Goal: Task Accomplishment & Management: Complete application form

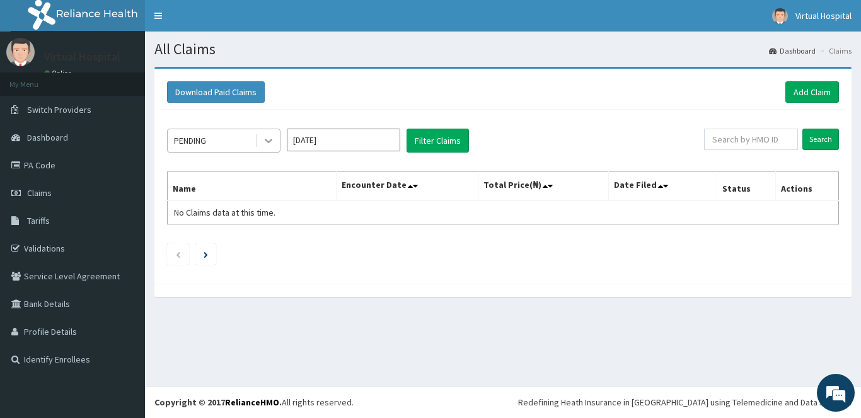
click at [273, 144] on icon at bounding box center [268, 140] width 13 height 13
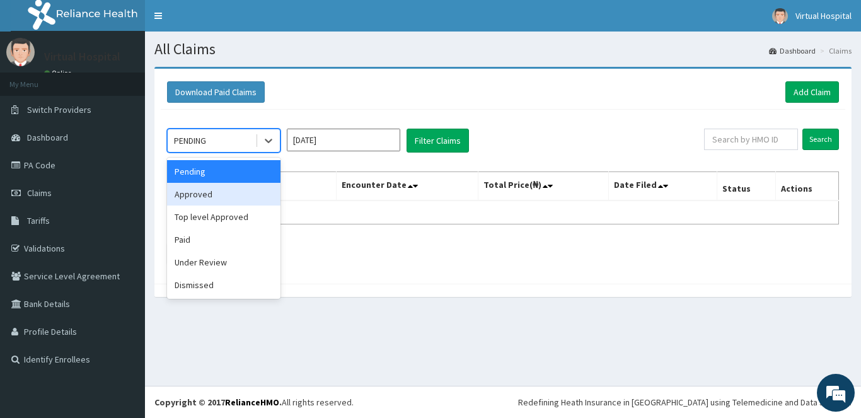
click at [226, 199] on div "Approved" at bounding box center [223, 194] width 113 height 23
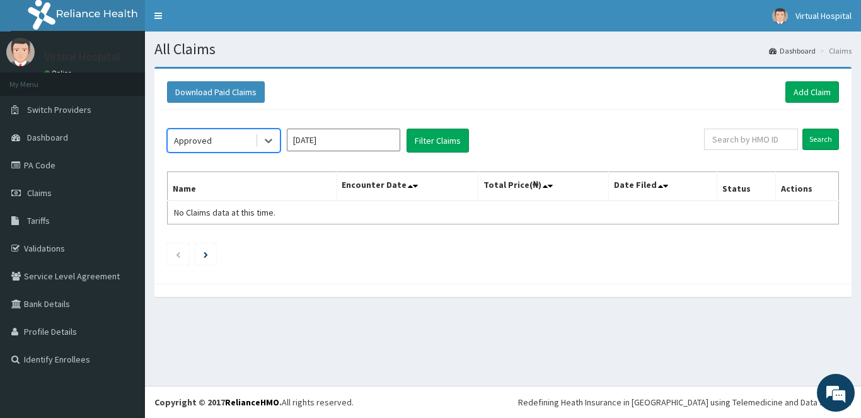
click at [419, 127] on div "option Approved, selected. Select is focused ,type to refine list, press Down t…" at bounding box center [503, 194] width 685 height 168
click at [435, 149] on button "Filter Claims" at bounding box center [438, 141] width 62 height 24
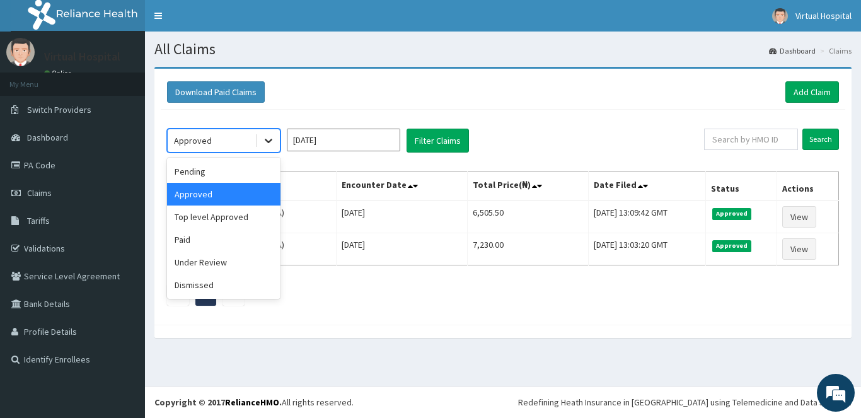
click at [262, 141] on icon at bounding box center [268, 140] width 13 height 13
drag, startPoint x: 214, startPoint y: 265, endPoint x: 335, endPoint y: 175, distance: 150.9
click at [230, 246] on div "Pending Approved Top level Approved Paid Under Review Dismissed" at bounding box center [223, 228] width 113 height 141
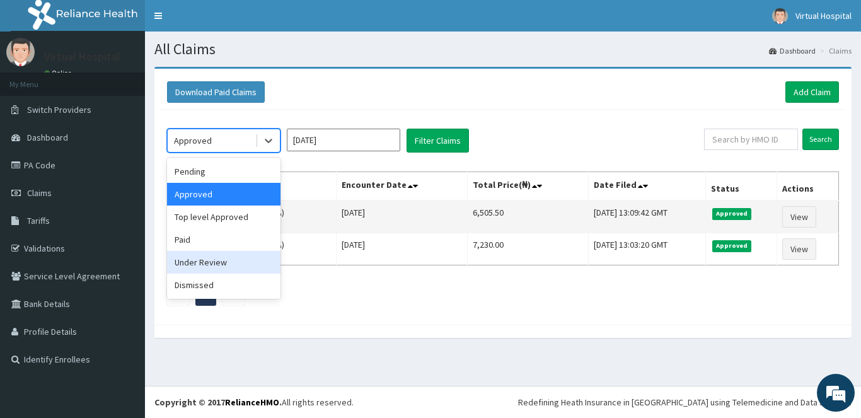
drag, startPoint x: 236, startPoint y: 259, endPoint x: 278, endPoint y: 227, distance: 53.1
click at [236, 257] on div "Under Review" at bounding box center [223, 262] width 113 height 23
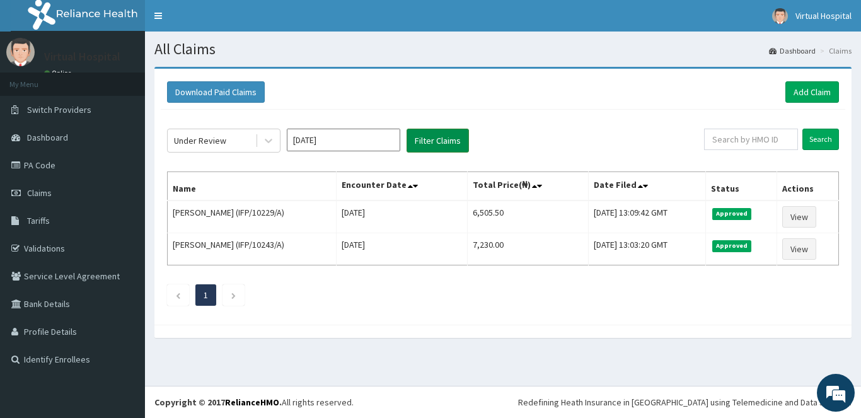
click at [426, 136] on button "Filter Claims" at bounding box center [438, 141] width 62 height 24
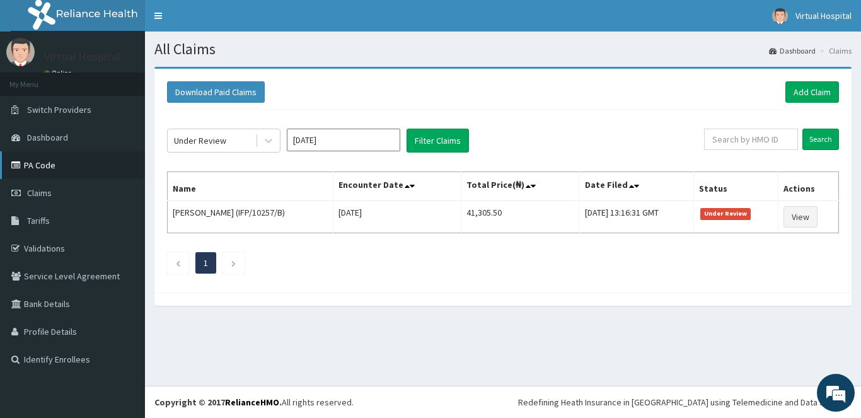
click at [47, 161] on link "PA Code" at bounding box center [72, 165] width 145 height 28
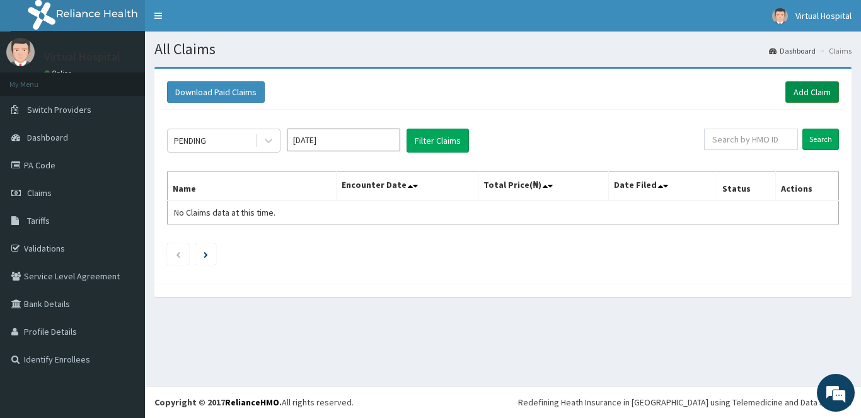
click at [804, 91] on link "Add Claim" at bounding box center [813, 91] width 54 height 21
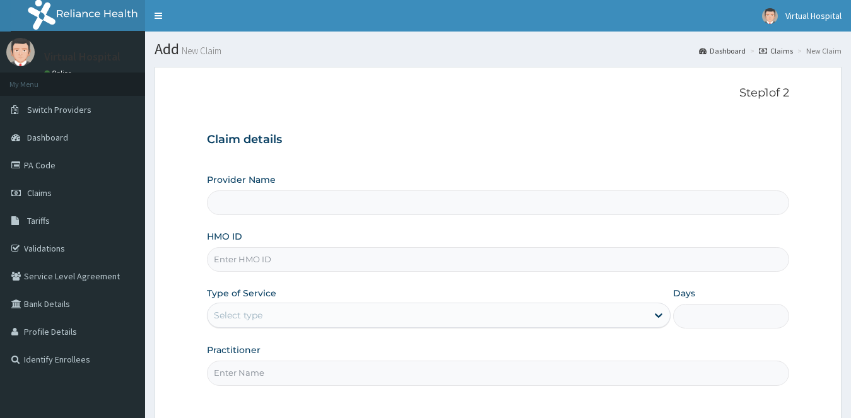
type input "Virtual Hospital"
type input "SFA/10087/E"
click at [422, 325] on div "Select type" at bounding box center [427, 315] width 440 height 20
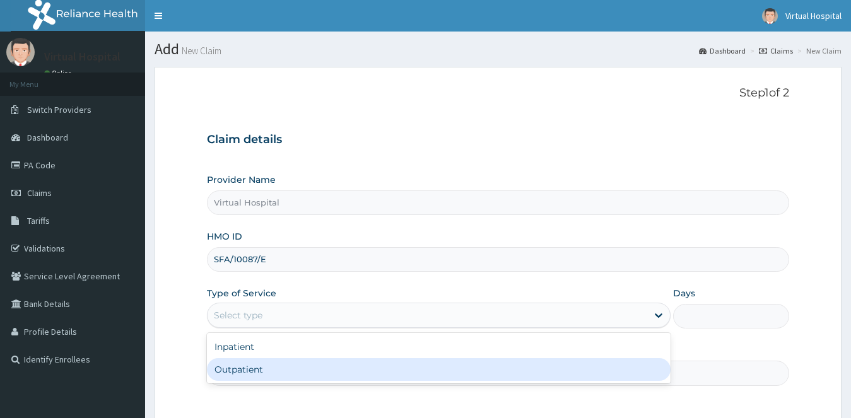
drag, startPoint x: 288, startPoint y: 375, endPoint x: 432, endPoint y: 349, distance: 146.7
click at [288, 374] on div "Outpatient" at bounding box center [439, 369] width 464 height 23
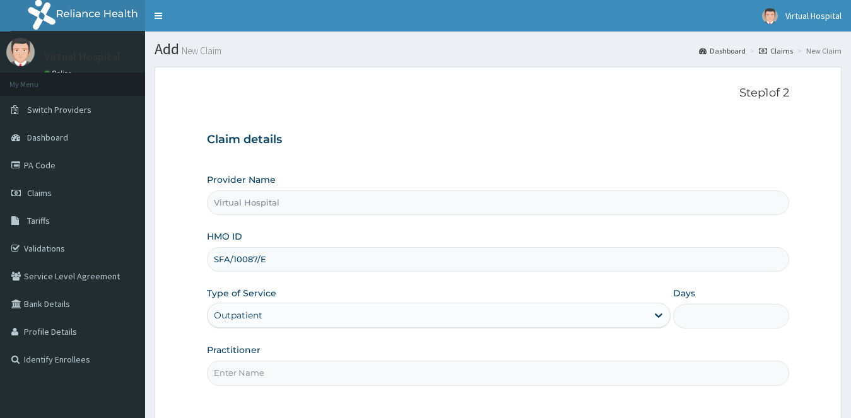
type input "1"
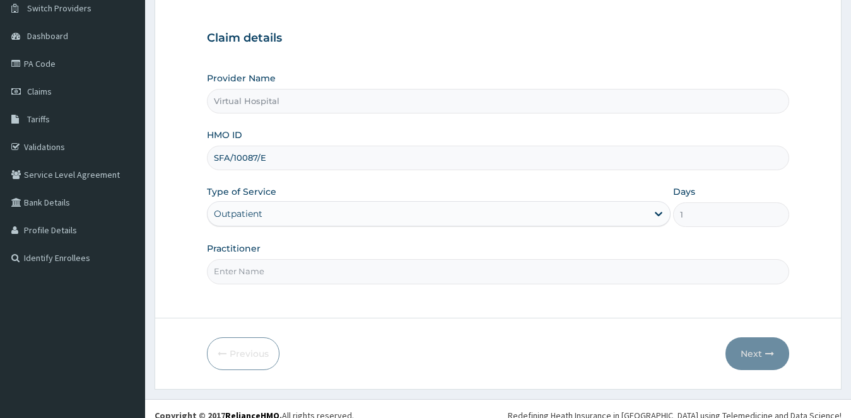
scroll to position [115, 0]
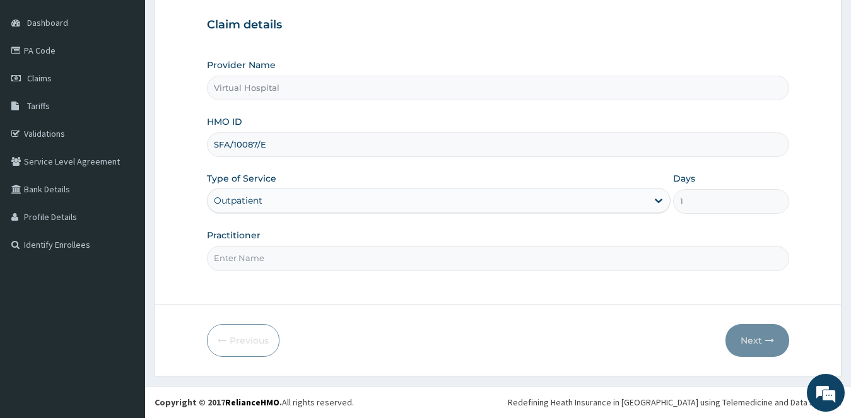
click at [286, 261] on input "Practitioner" at bounding box center [498, 258] width 583 height 25
type input "DR DOLAPO"
click at [747, 340] on button "Next" at bounding box center [757, 340] width 64 height 33
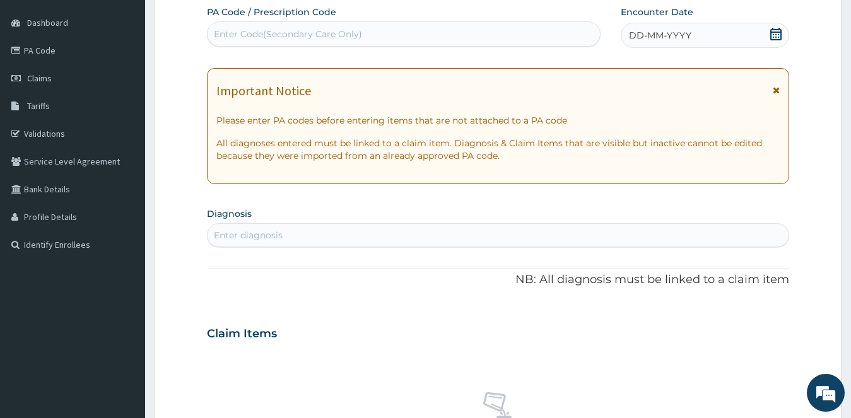
scroll to position [0, 0]
click at [768, 32] on div "DD-MM-YYYY" at bounding box center [704, 35] width 169 height 25
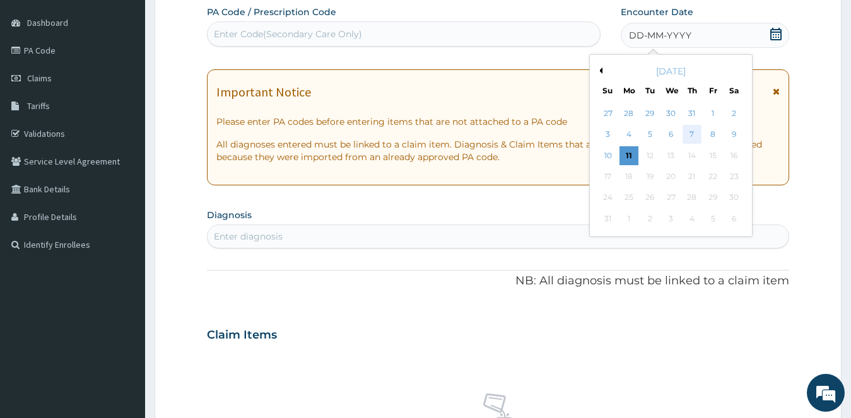
click at [692, 134] on div "7" at bounding box center [691, 134] width 19 height 19
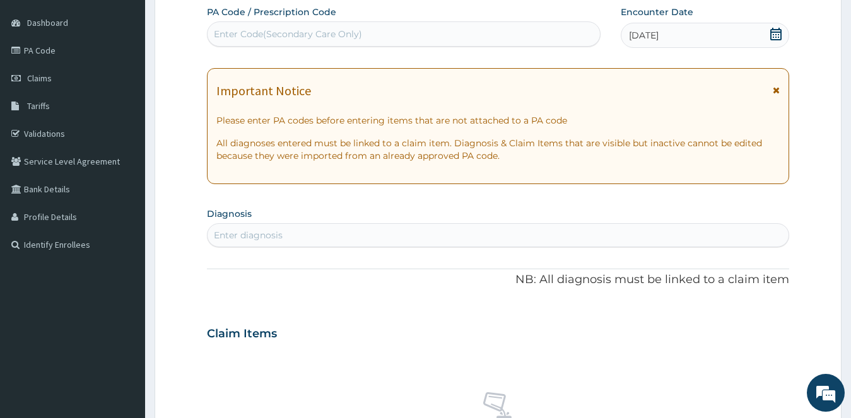
click at [272, 236] on div "Enter diagnosis" at bounding box center [248, 235] width 69 height 13
type input "[MEDICAL_DATA]"
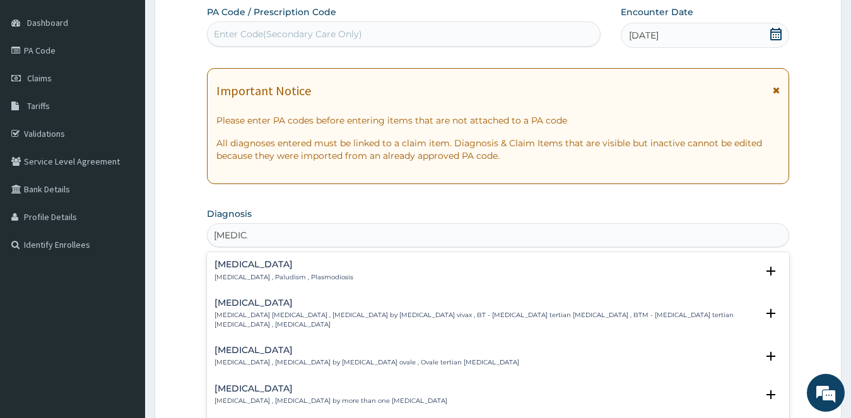
click at [250, 265] on h4 "[MEDICAL_DATA]" at bounding box center [283, 264] width 139 height 9
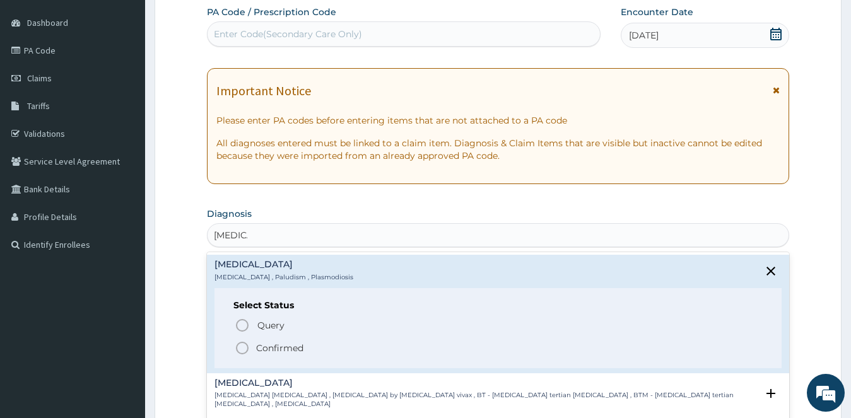
click at [239, 349] on icon "status option filled" at bounding box center [242, 347] width 15 height 15
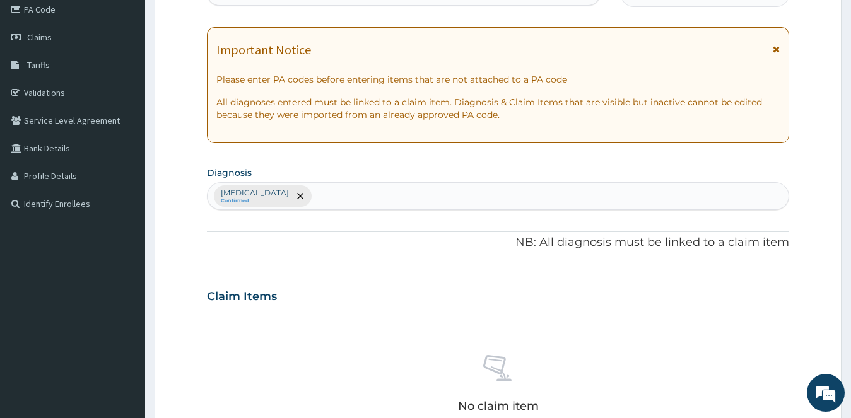
scroll to position [178, 0]
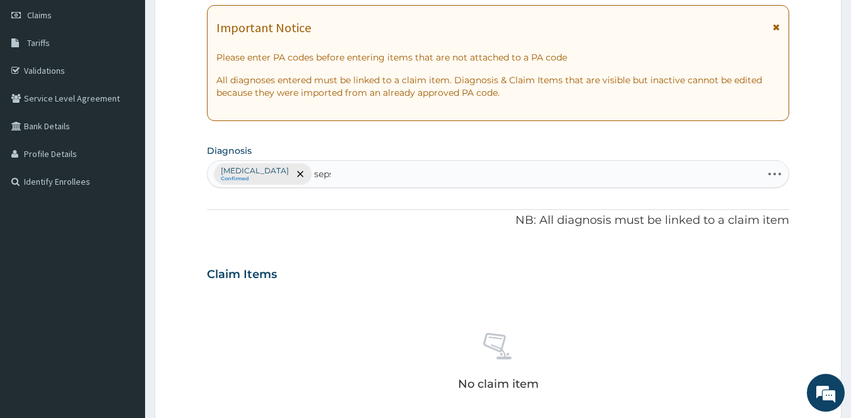
type input "[MEDICAL_DATA]"
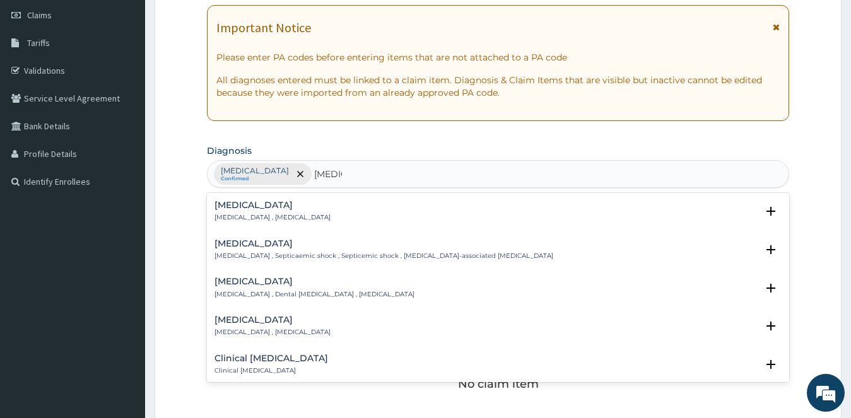
click at [236, 212] on div "Sepsis Systemic infection , Sepsis" at bounding box center [272, 211] width 116 height 22
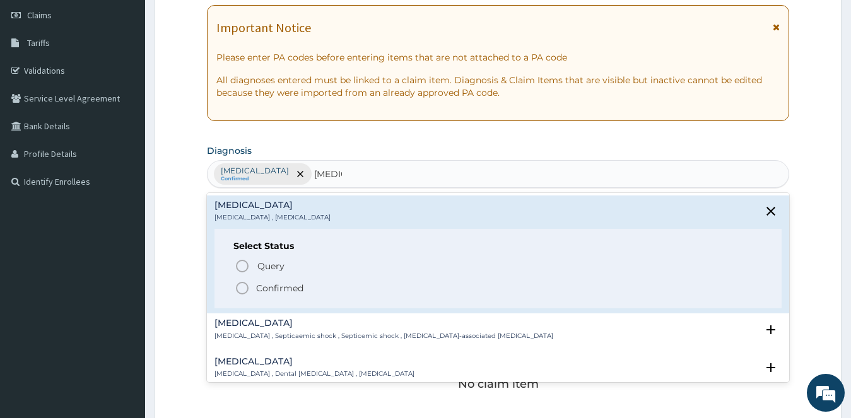
click at [245, 289] on icon "status option filled" at bounding box center [242, 288] width 15 height 15
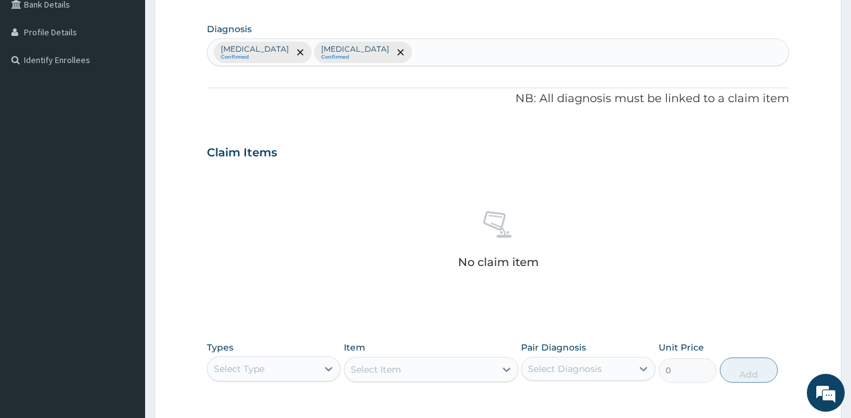
scroll to position [241, 0]
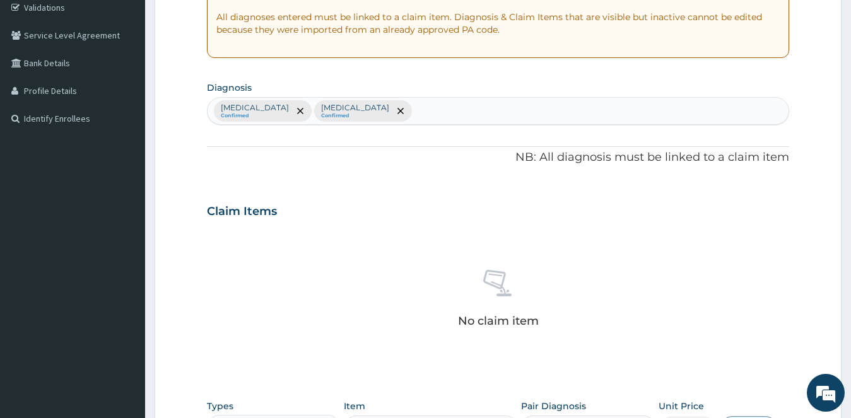
click at [369, 112] on div "Malaria Confirmed Sepsis Confirmed" at bounding box center [497, 111] width 581 height 26
type input "encounter"
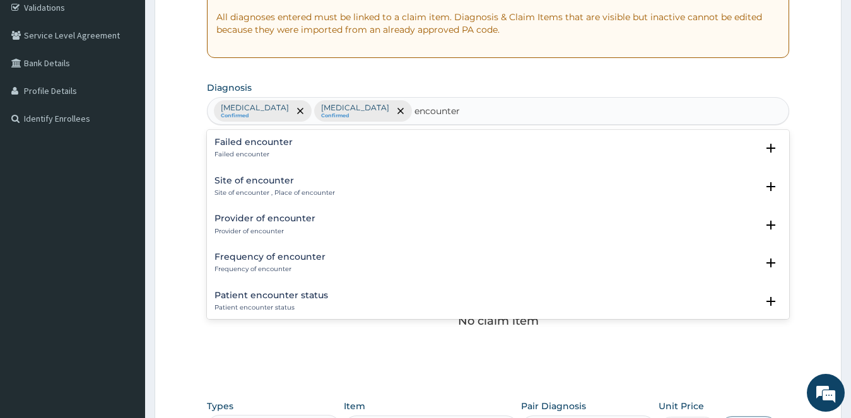
scroll to position [126, 0]
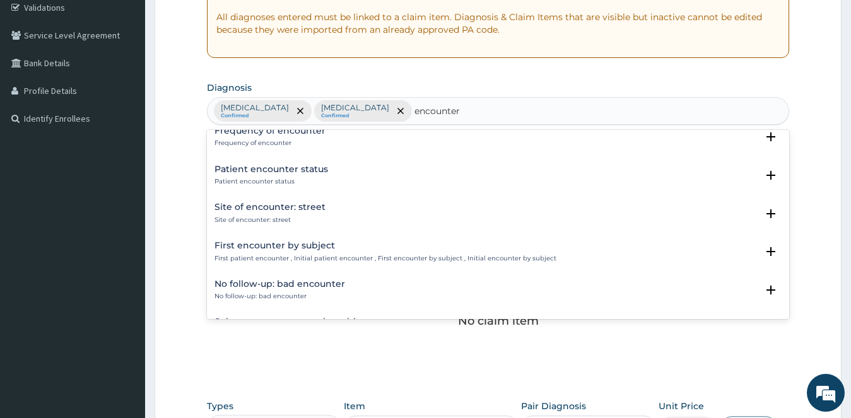
click at [264, 248] on h4 "First encounter by subject" at bounding box center [385, 245] width 342 height 9
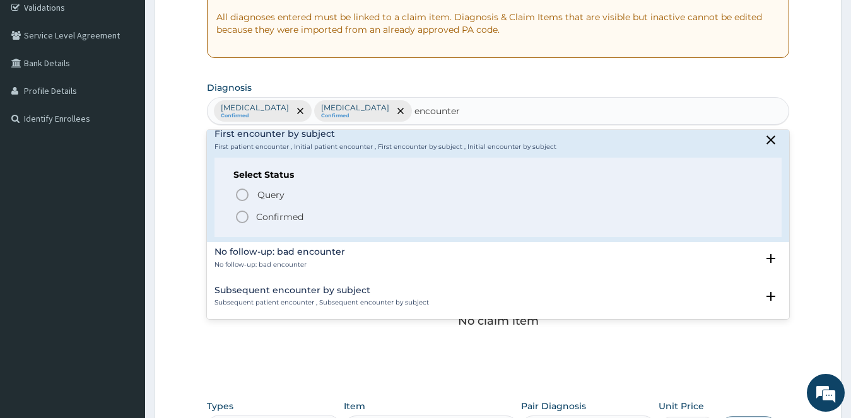
scroll to position [252, 0]
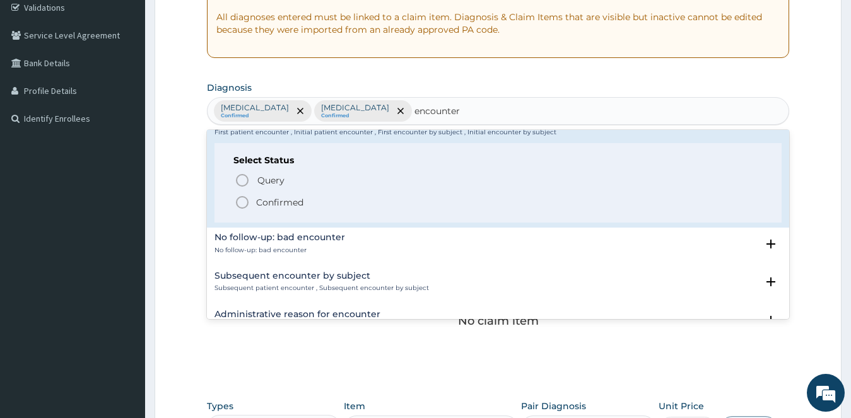
click at [250, 202] on span "Confirmed" at bounding box center [499, 202] width 528 height 15
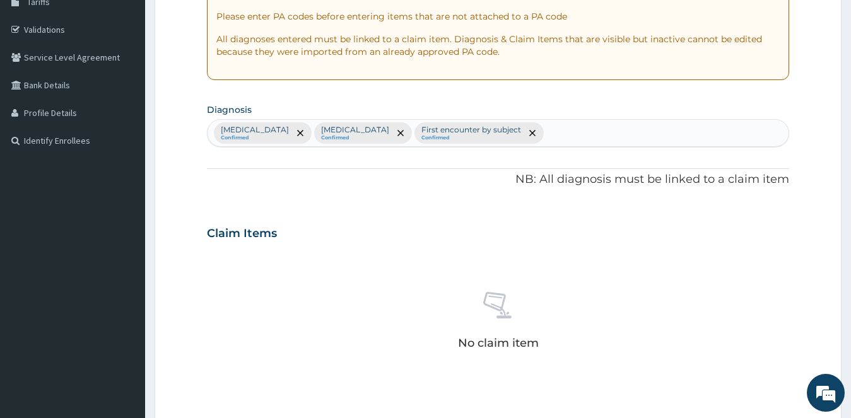
scroll to position [304, 0]
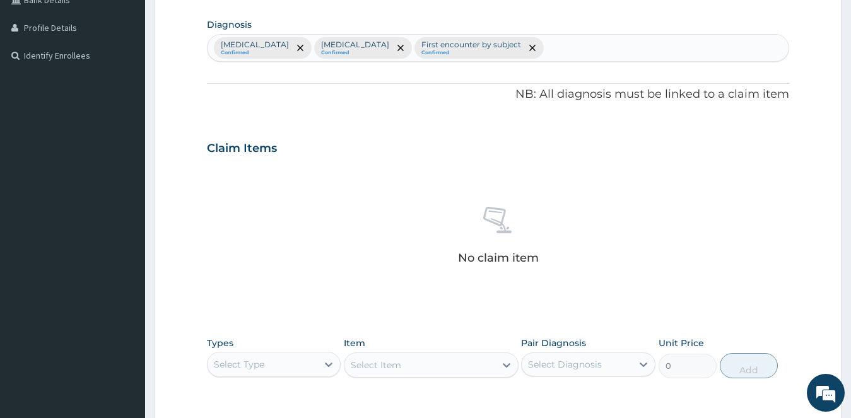
click at [304, 360] on div "Select Type" at bounding box center [262, 364] width 110 height 20
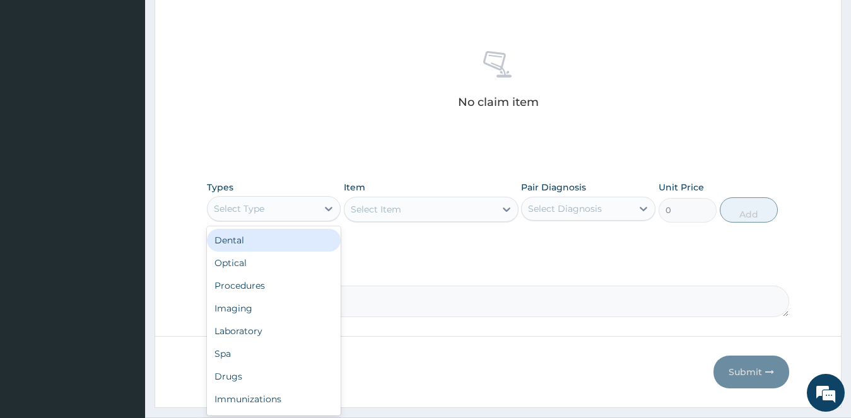
scroll to position [491, 0]
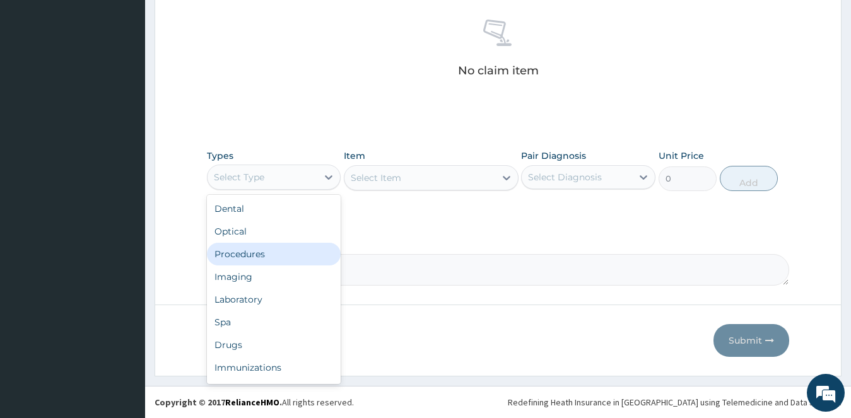
click at [267, 254] on div "Procedures" at bounding box center [274, 254] width 134 height 23
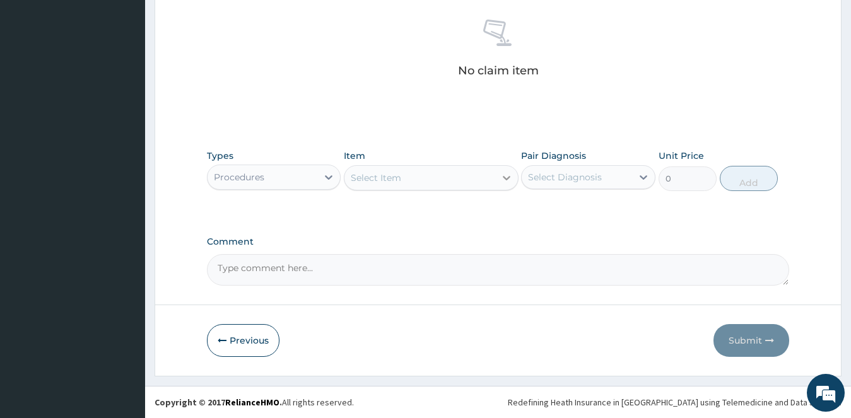
click at [504, 181] on icon at bounding box center [506, 177] width 13 height 13
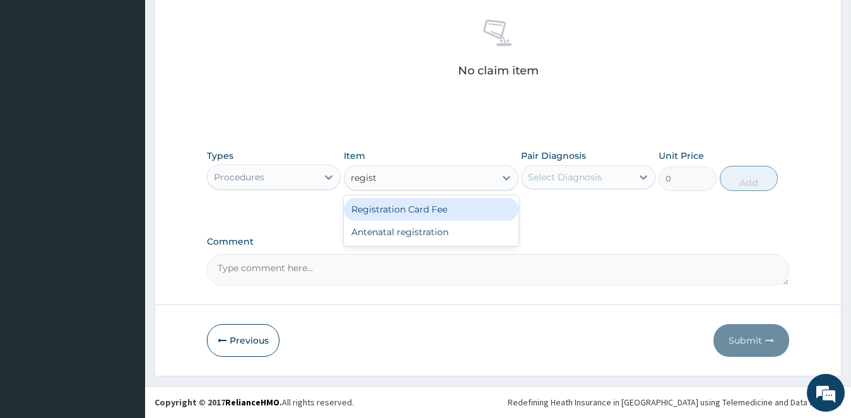
type input "registr"
click at [394, 214] on div "Registration Card Fee" at bounding box center [431, 209] width 175 height 23
type input "2000"
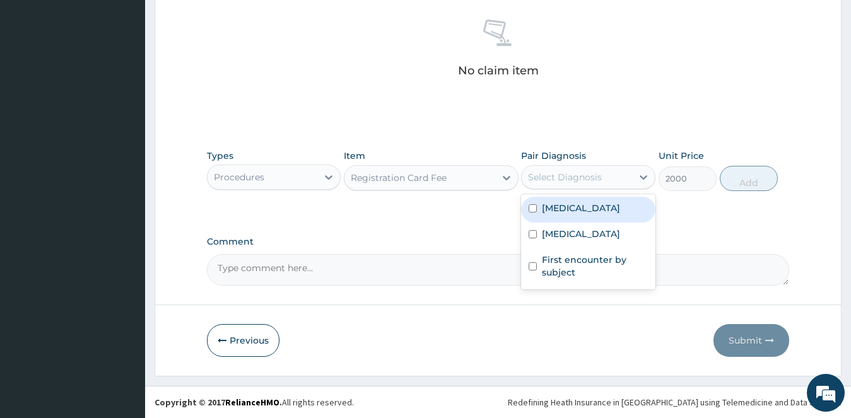
click at [549, 173] on div "Select Diagnosis" at bounding box center [565, 177] width 74 height 13
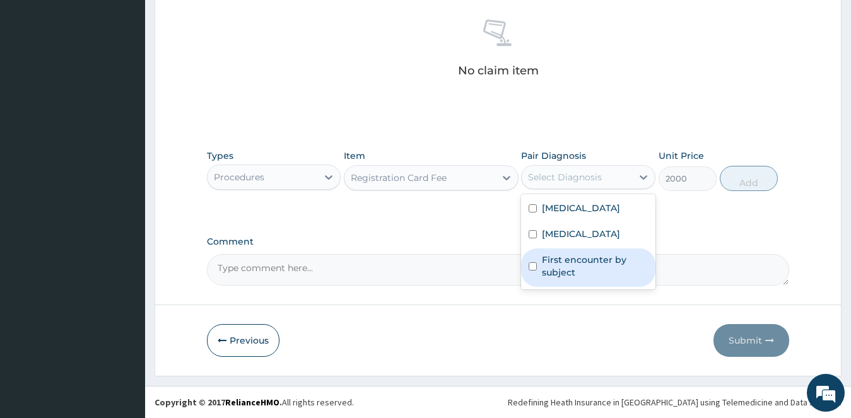
click at [560, 265] on label "First encounter by subject" at bounding box center [595, 265] width 106 height 25
checkbox input "true"
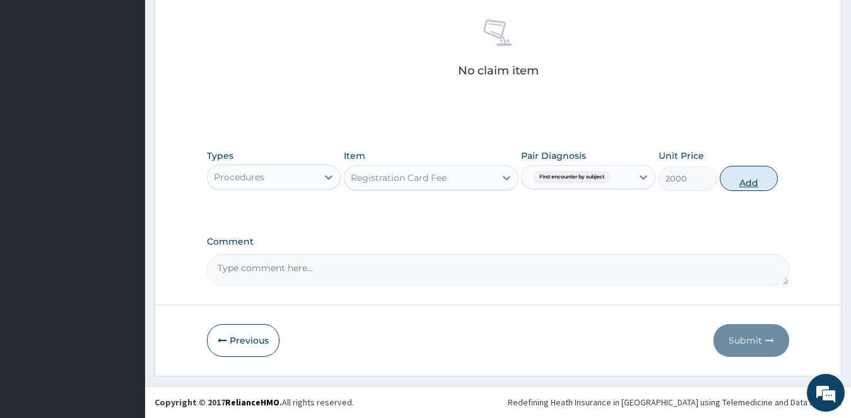
click at [729, 182] on button "Add" at bounding box center [748, 178] width 58 height 25
type input "0"
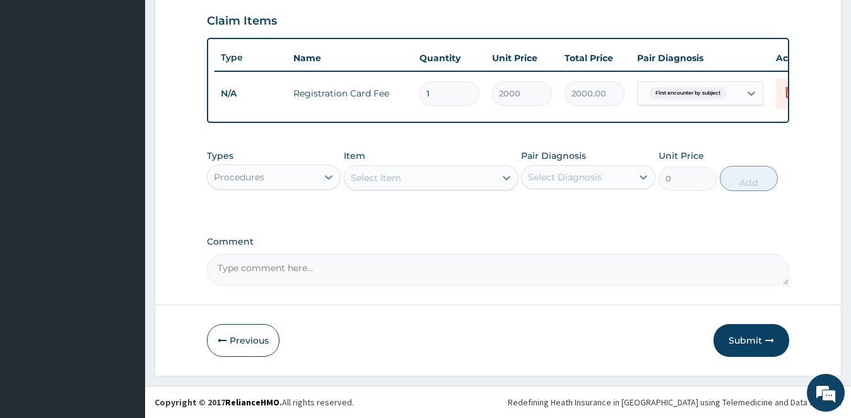
scroll to position [442, 0]
click at [405, 181] on div "Select Item" at bounding box center [419, 178] width 151 height 20
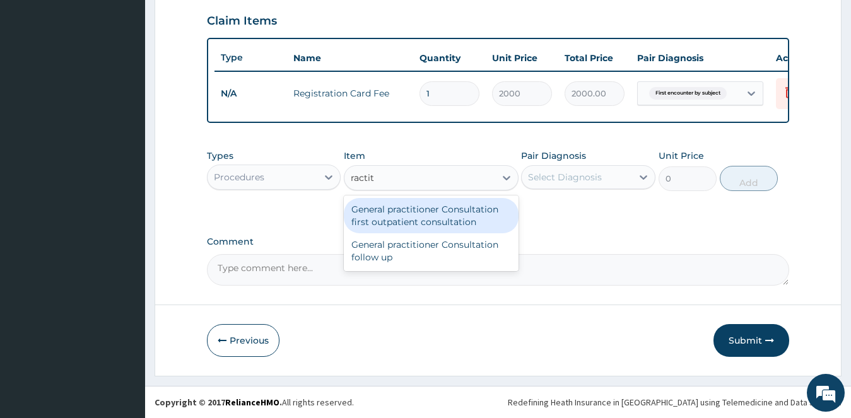
type input "ractiti"
drag, startPoint x: 429, startPoint y: 202, endPoint x: 436, endPoint y: 206, distance: 7.9
click at [430, 204] on div "General practitioner Consultation first outpatient consultation" at bounding box center [431, 215] width 175 height 35
type input "2400"
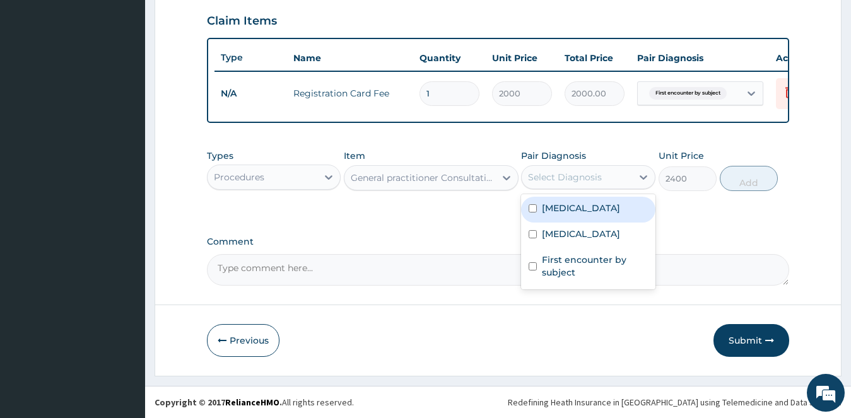
click at [548, 182] on div "Select Diagnosis" at bounding box center [565, 177] width 74 height 13
click at [545, 209] on label "[MEDICAL_DATA]" at bounding box center [581, 208] width 78 height 13
checkbox input "true"
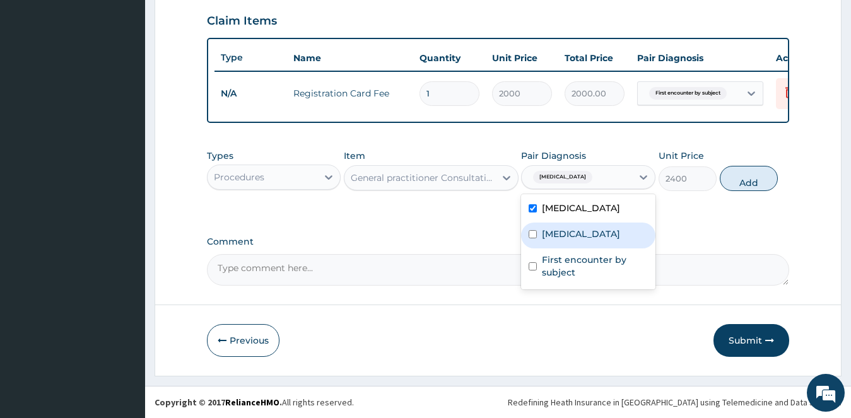
click at [549, 236] on label "[MEDICAL_DATA]" at bounding box center [581, 234] width 78 height 13
checkbox input "true"
click at [726, 182] on button "Add" at bounding box center [748, 178] width 58 height 25
type input "0"
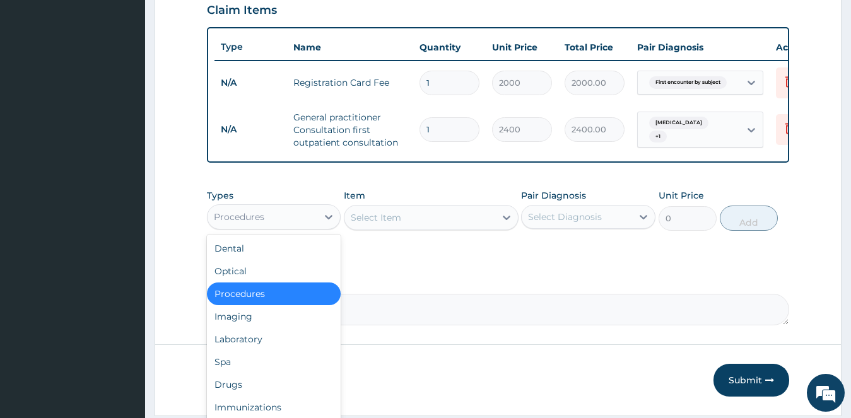
click at [310, 227] on div "Procedures" at bounding box center [262, 217] width 110 height 20
click at [256, 349] on div "Laboratory" at bounding box center [274, 339] width 134 height 23
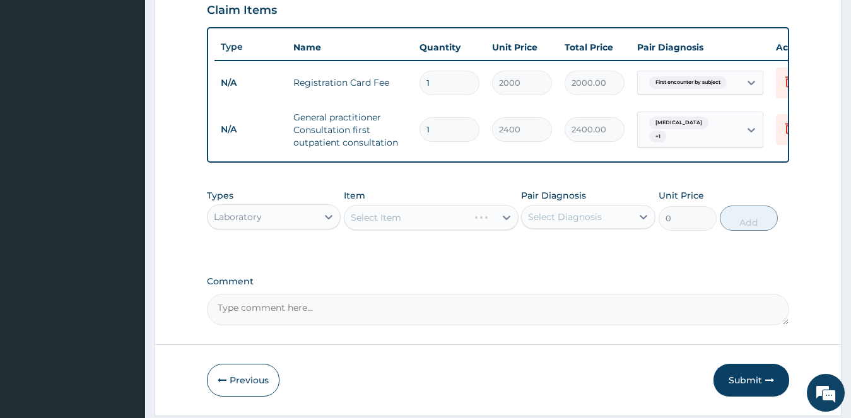
click at [472, 230] on div "Select Item" at bounding box center [431, 217] width 175 height 25
click at [557, 223] on div "Select Diagnosis" at bounding box center [565, 217] width 74 height 13
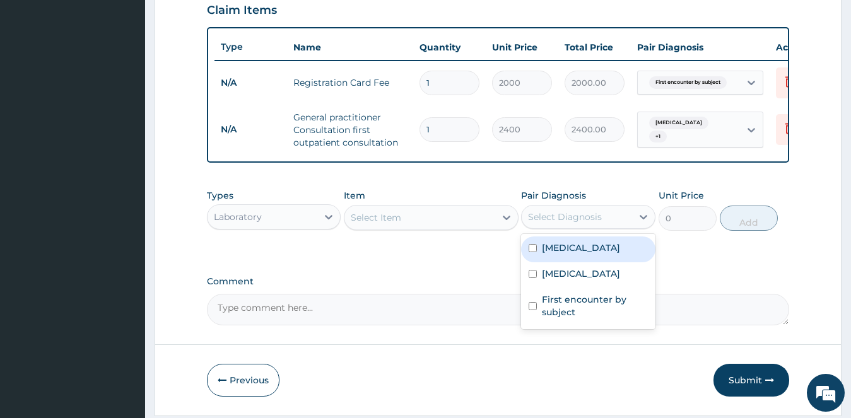
click at [559, 254] on label "[MEDICAL_DATA]" at bounding box center [581, 247] width 78 height 13
checkbox input "true"
click at [450, 228] on div "Select Item" at bounding box center [419, 217] width 151 height 20
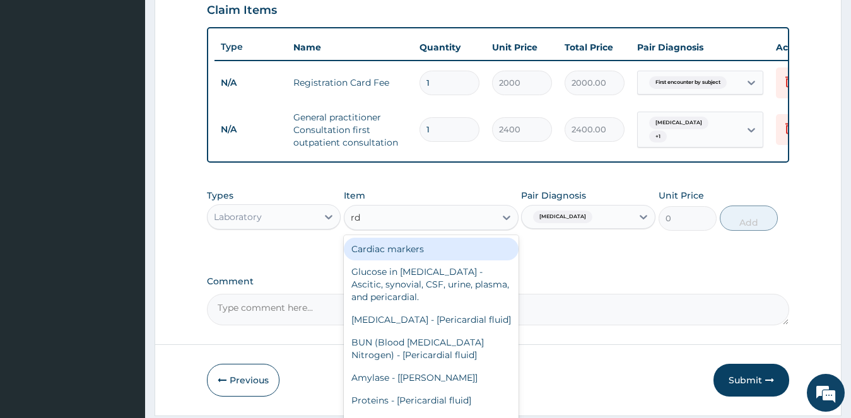
type input "rdt"
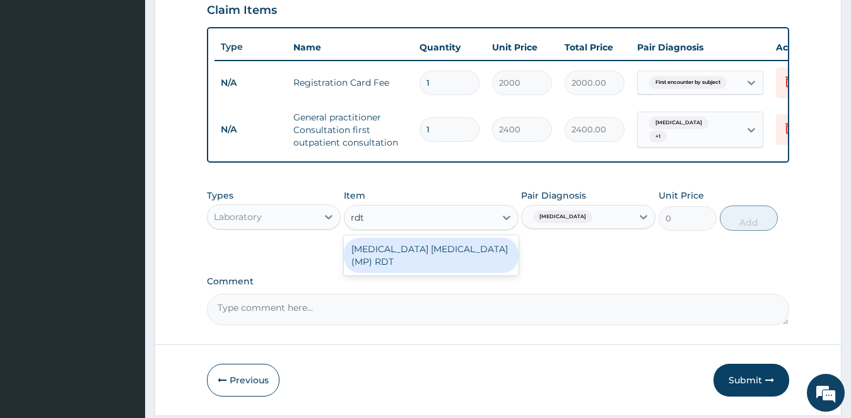
click at [416, 267] on div "[MEDICAL_DATA] [MEDICAL_DATA] (MP) RDT" at bounding box center [431, 255] width 175 height 35
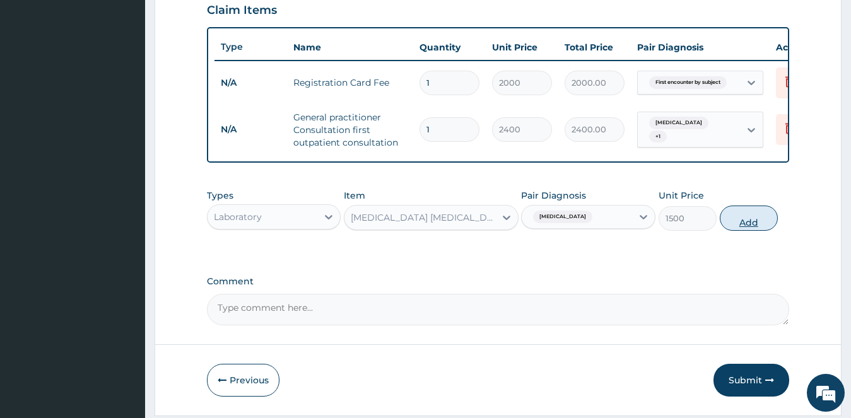
click at [738, 231] on button "Add" at bounding box center [748, 218] width 58 height 25
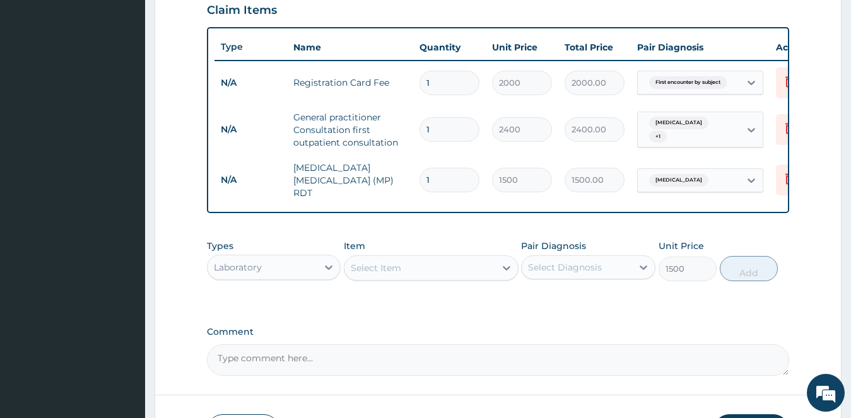
type input "0"
click at [586, 270] on div "Select Diagnosis" at bounding box center [565, 267] width 74 height 13
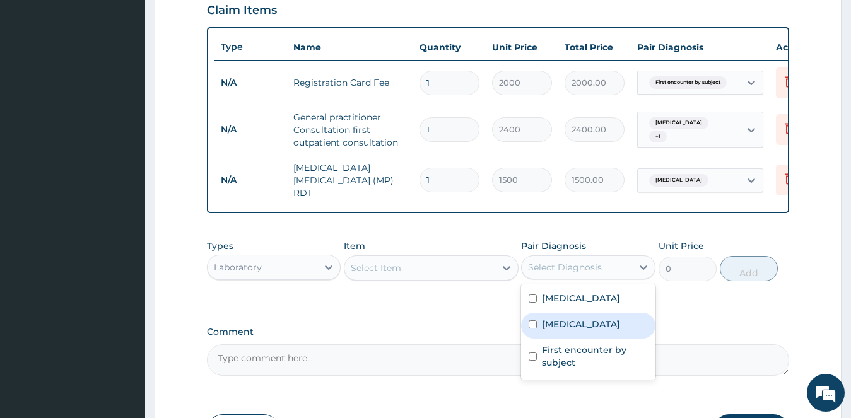
click at [547, 325] on label "[MEDICAL_DATA]" at bounding box center [581, 324] width 78 height 13
checkbox input "true"
click at [429, 269] on div "Select Item" at bounding box center [419, 268] width 151 height 20
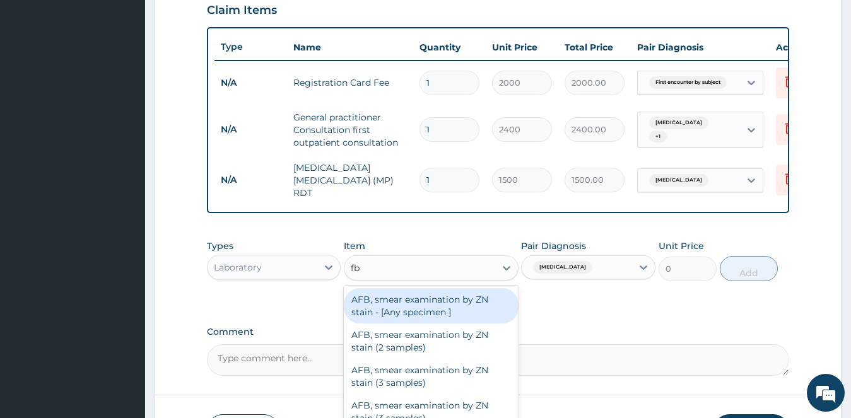
type input "fbc"
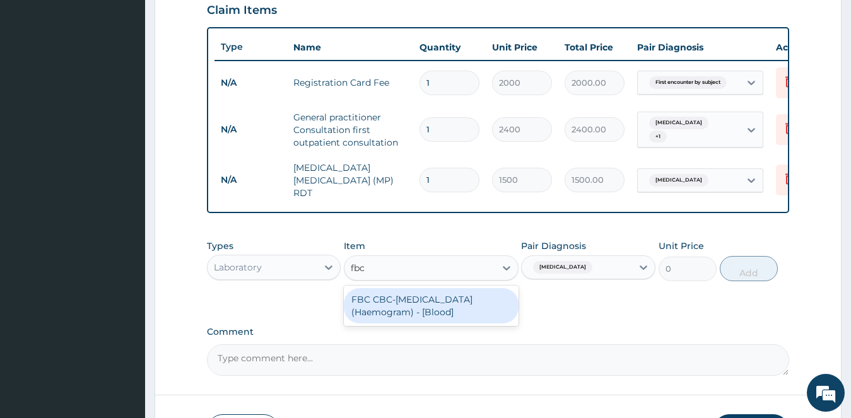
click at [403, 306] on div "FBC CBC-[MEDICAL_DATA] (Haemogram) - [Blood]" at bounding box center [431, 305] width 175 height 35
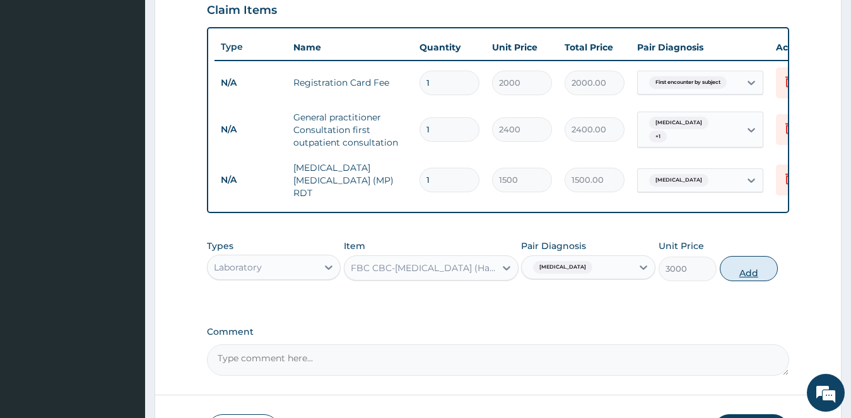
click at [750, 277] on button "Add" at bounding box center [748, 268] width 58 height 25
type input "0"
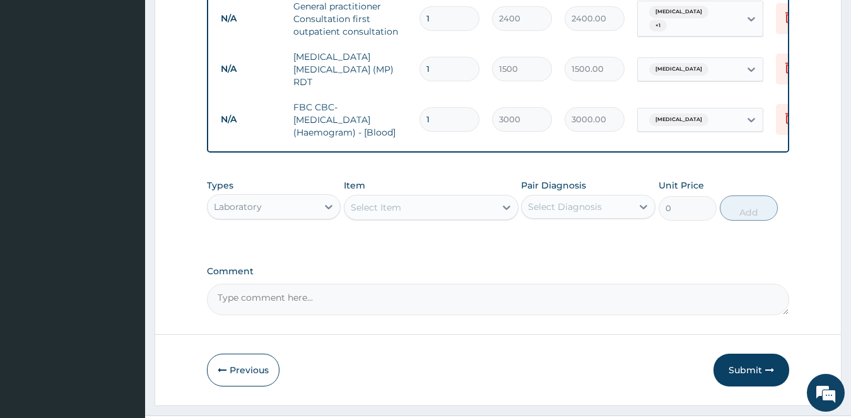
scroll to position [586, 0]
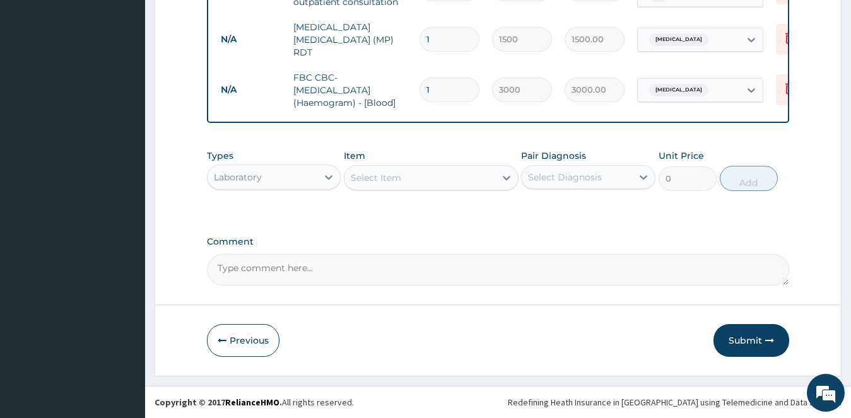
click at [292, 179] on div "Laboratory" at bounding box center [262, 177] width 110 height 20
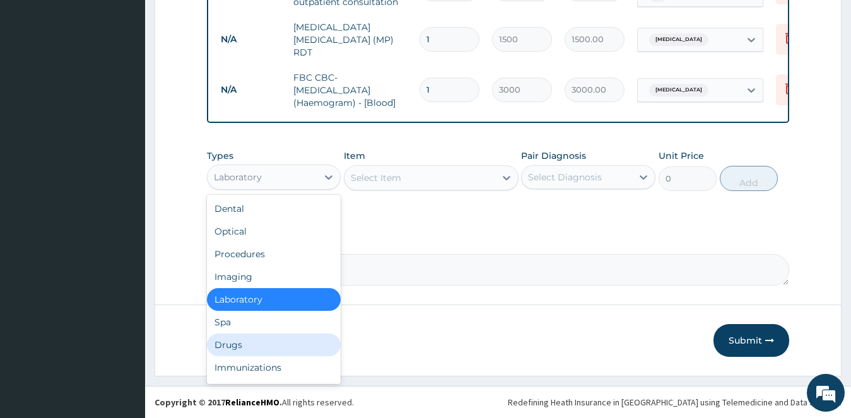
drag, startPoint x: 228, startPoint y: 340, endPoint x: 308, endPoint y: 262, distance: 112.4
click at [238, 339] on div "Drugs" at bounding box center [274, 345] width 134 height 23
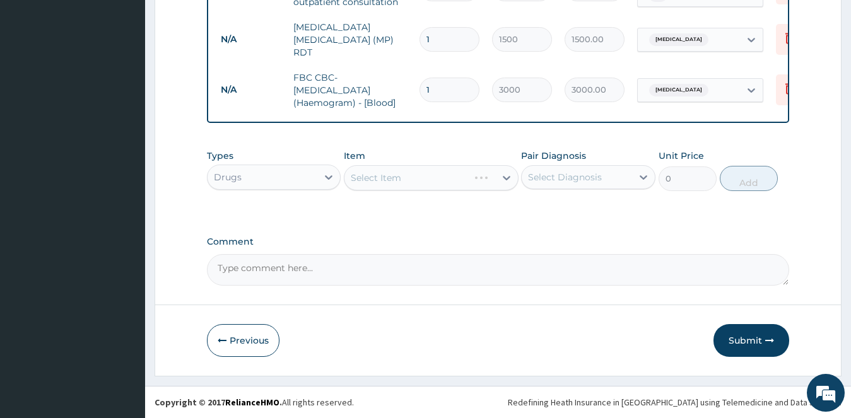
click at [479, 183] on div "Select Item" at bounding box center [431, 177] width 175 height 25
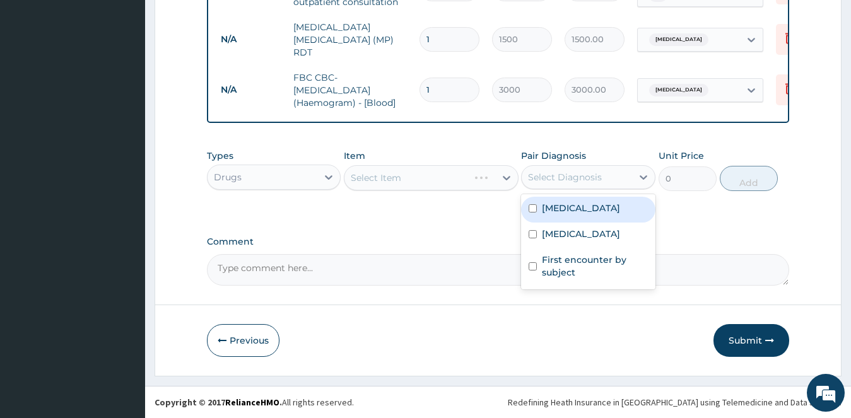
click at [538, 179] on div "Select Diagnosis" at bounding box center [565, 177] width 74 height 13
click at [543, 210] on label "[MEDICAL_DATA]" at bounding box center [581, 208] width 78 height 13
checkbox input "true"
click at [439, 180] on div "Select Item" at bounding box center [419, 178] width 151 height 20
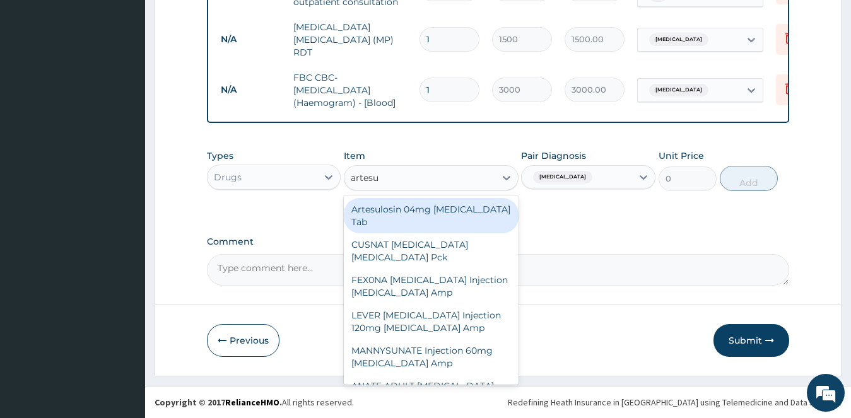
type input "artesun"
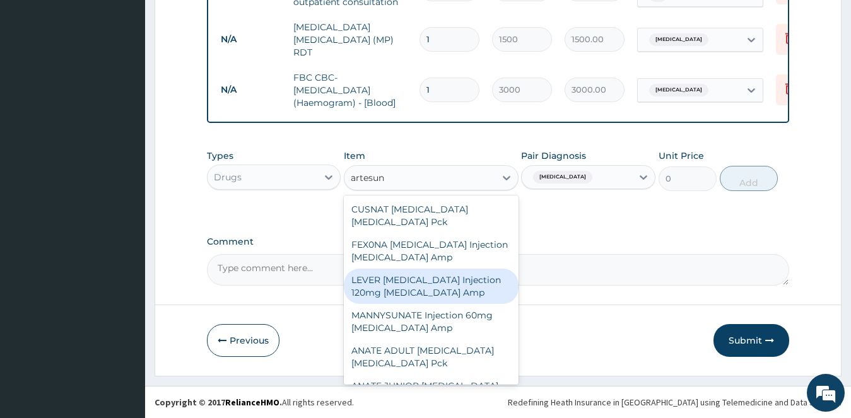
click at [409, 291] on div "LEVER [MEDICAL_DATA] Injection 120mg [MEDICAL_DATA] Amp" at bounding box center [431, 286] width 175 height 35
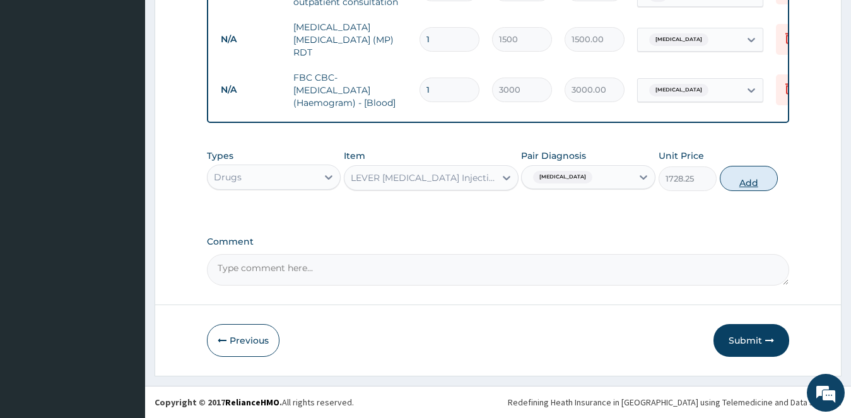
click at [745, 184] on button "Add" at bounding box center [748, 178] width 58 height 25
type input "0"
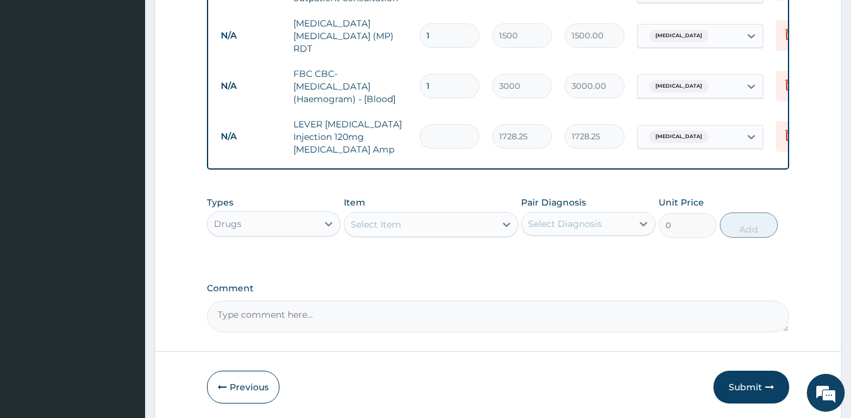
type input "0.00"
type input "3"
type input "5184.75"
type input "3"
click at [420, 233] on div "Select Item" at bounding box center [419, 224] width 151 height 20
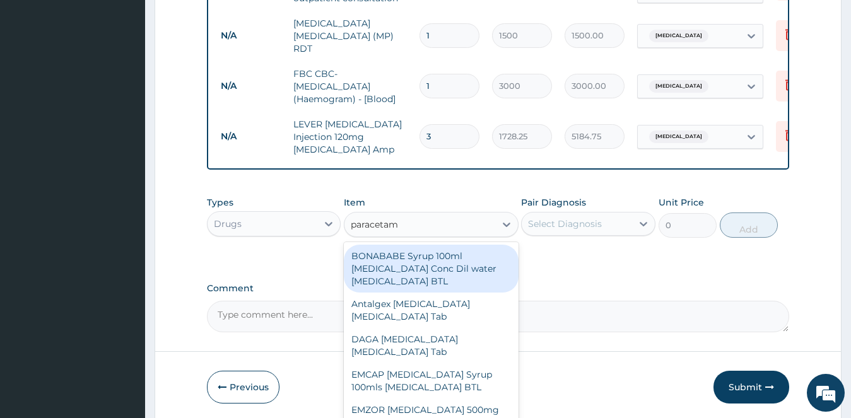
type input "paracetamo"
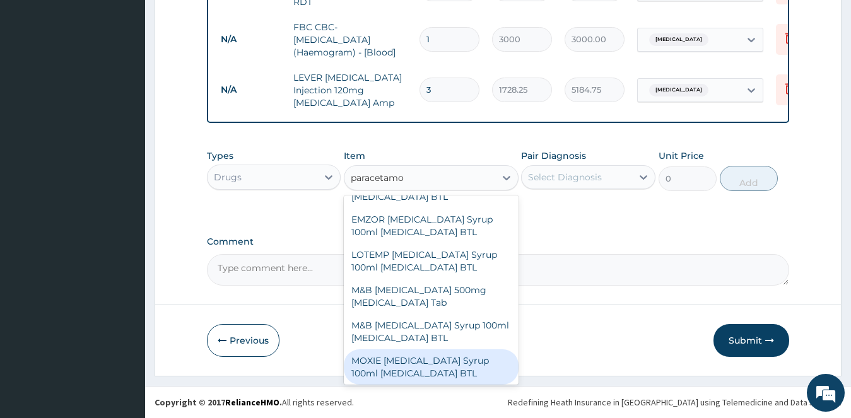
scroll to position [378, 0]
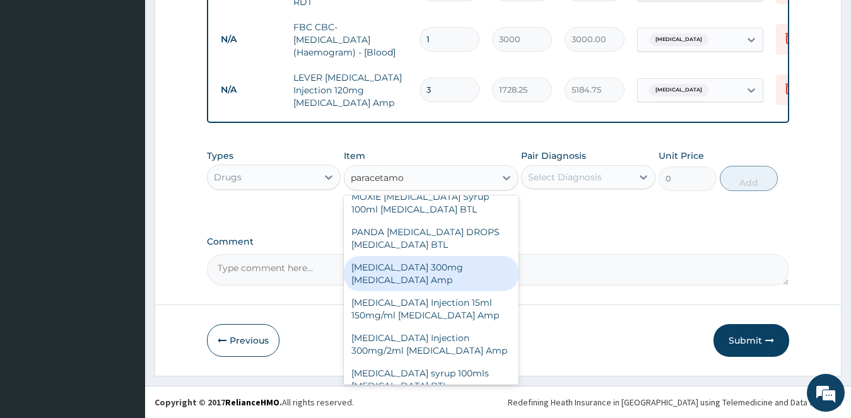
click at [426, 274] on div "[MEDICAL_DATA] 300mg [MEDICAL_DATA] Amp" at bounding box center [431, 273] width 175 height 35
type input "345"
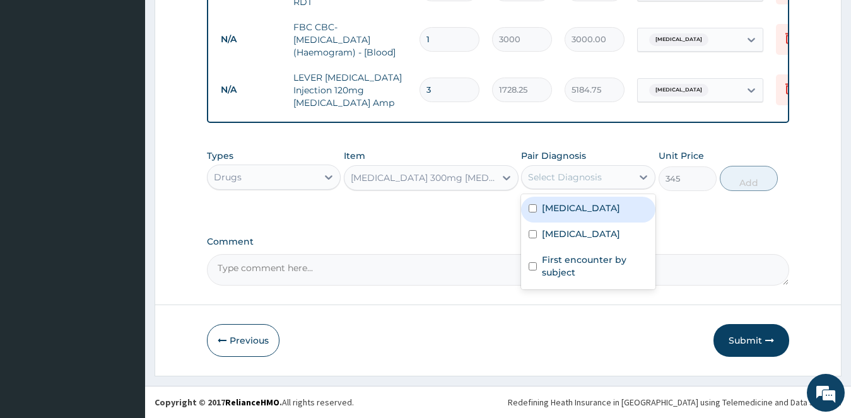
click at [555, 183] on div "Select Diagnosis" at bounding box center [576, 177] width 110 height 20
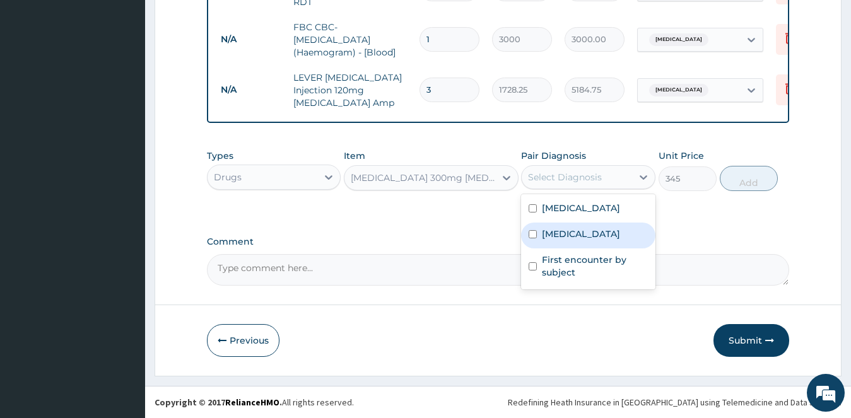
click at [552, 236] on label "[MEDICAL_DATA]" at bounding box center [581, 234] width 78 height 13
checkbox input "true"
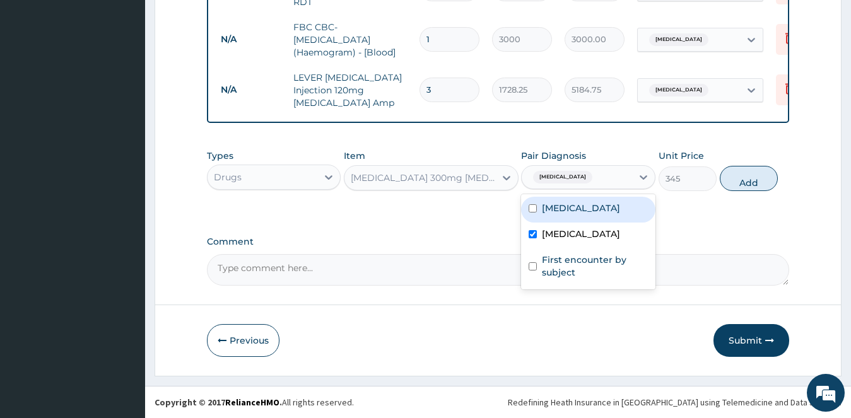
click at [581, 208] on div "[MEDICAL_DATA]" at bounding box center [588, 210] width 134 height 26
checkbox input "true"
click at [578, 238] on div "[MEDICAL_DATA]" at bounding box center [588, 236] width 134 height 26
checkbox input "false"
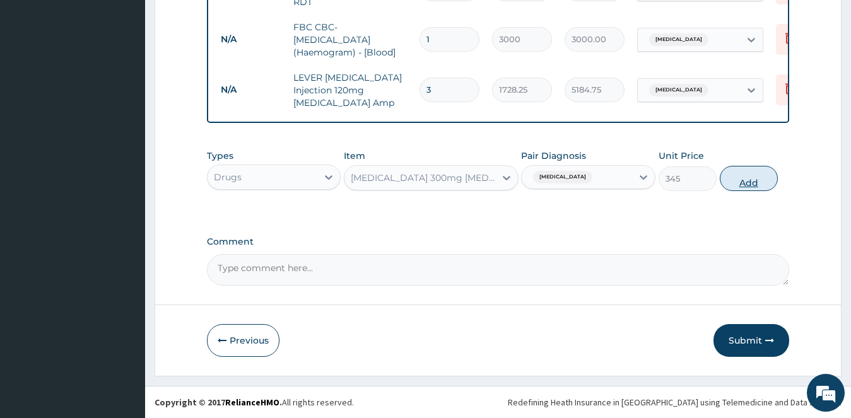
click at [732, 180] on button "Add" at bounding box center [748, 178] width 58 height 25
type input "0"
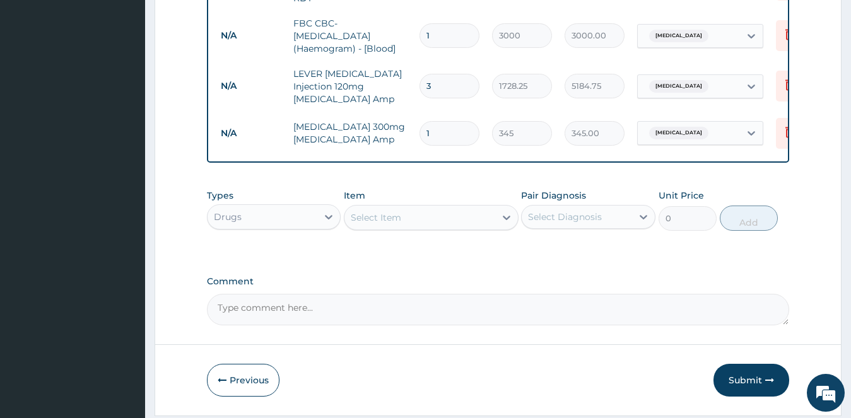
type input "0.00"
type input "2"
type input "690.00"
type input "2"
click at [385, 224] on div "Select Item" at bounding box center [376, 217] width 50 height 13
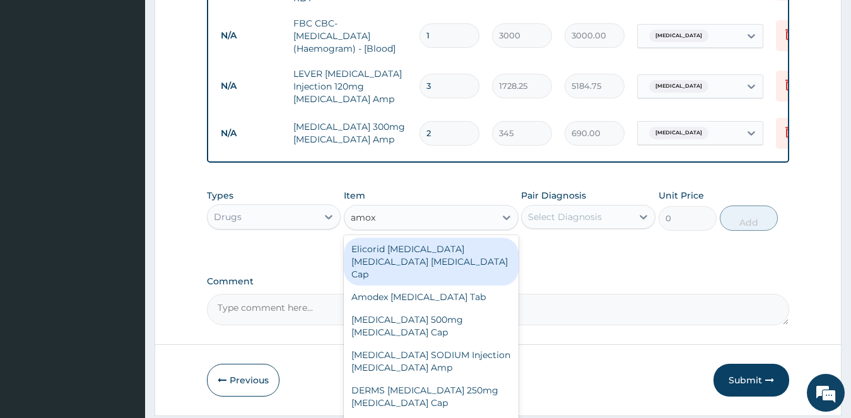
type input "amoxi"
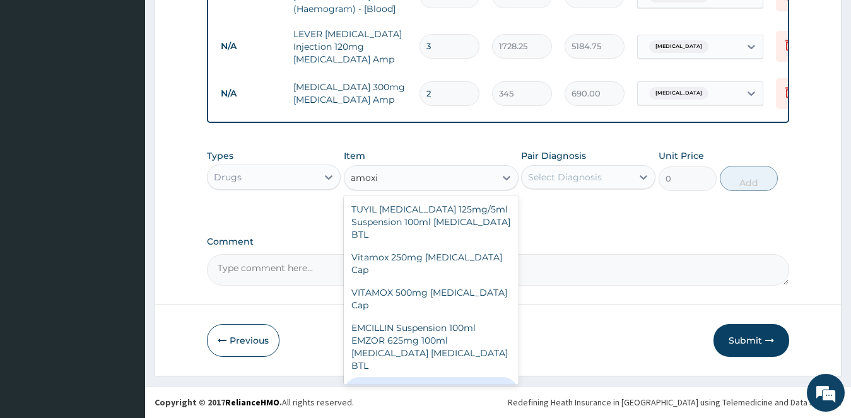
scroll to position [754, 0]
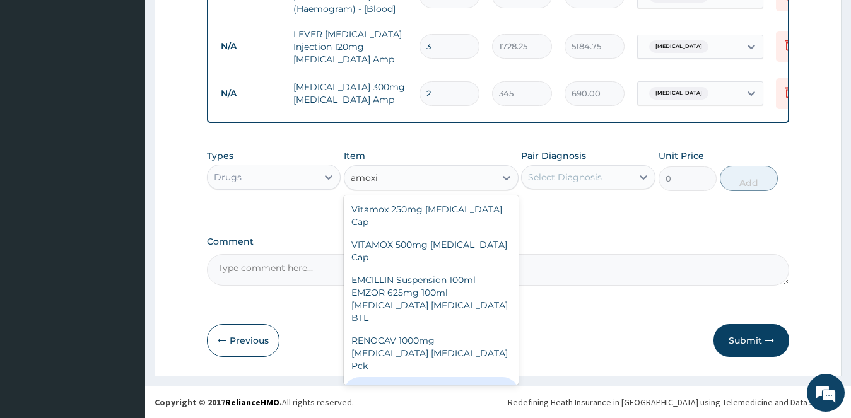
click at [403, 377] on div "AMOKSIKLAV 625mg [MEDICAL_DATA] [MEDICAL_DATA] Tab" at bounding box center [431, 401] width 175 height 48
type input "207"
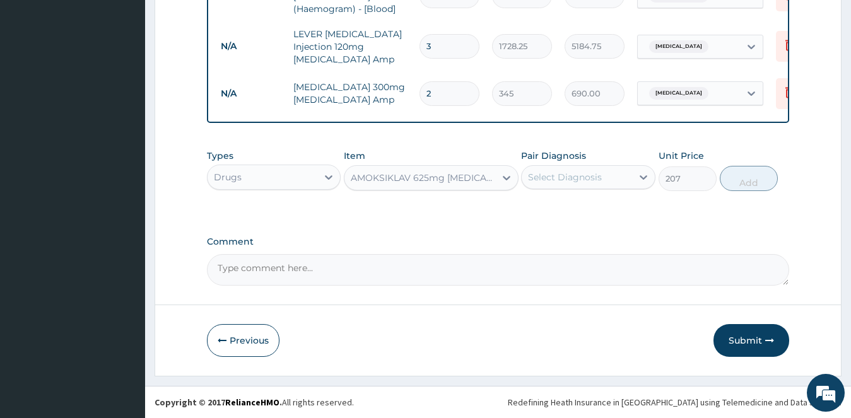
click at [570, 173] on div "Select Diagnosis" at bounding box center [565, 177] width 74 height 13
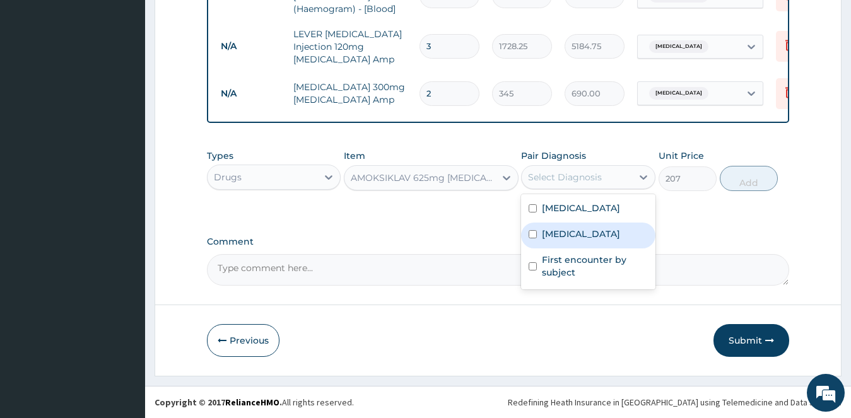
click at [563, 240] on label "[MEDICAL_DATA]" at bounding box center [581, 234] width 78 height 13
checkbox input "true"
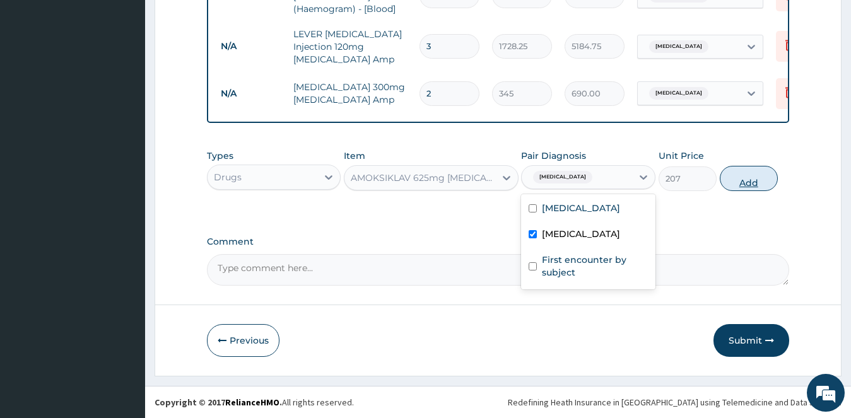
click at [739, 185] on button "Add" at bounding box center [748, 178] width 58 height 25
type input "0"
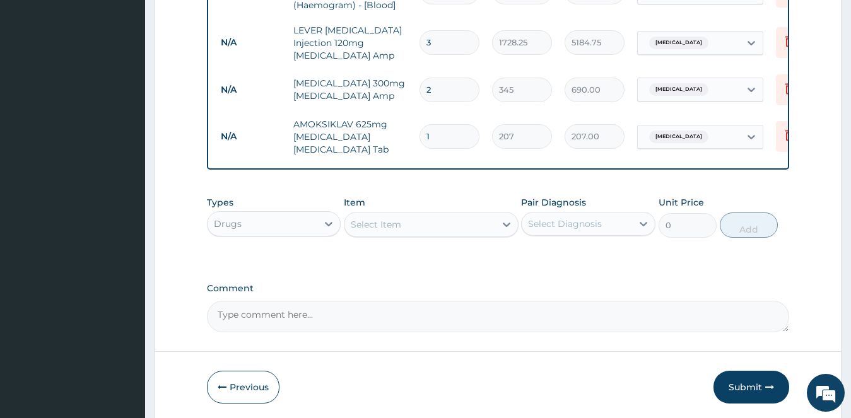
type input "14"
type input "2898.00"
type input "14"
click at [393, 231] on div "Select Item" at bounding box center [376, 224] width 50 height 13
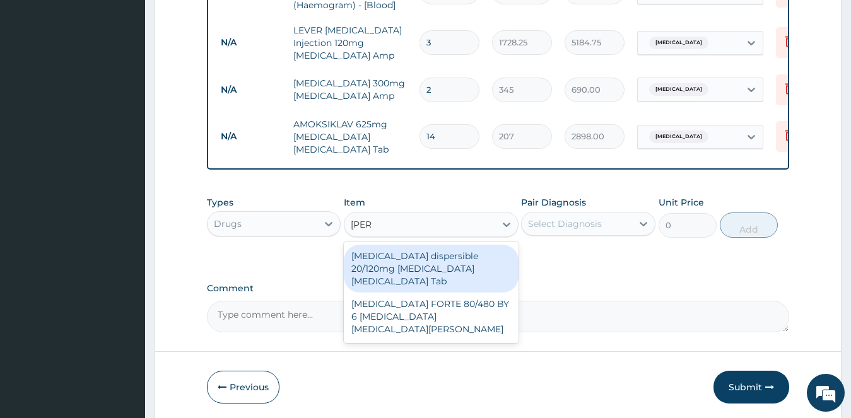
type input "coart"
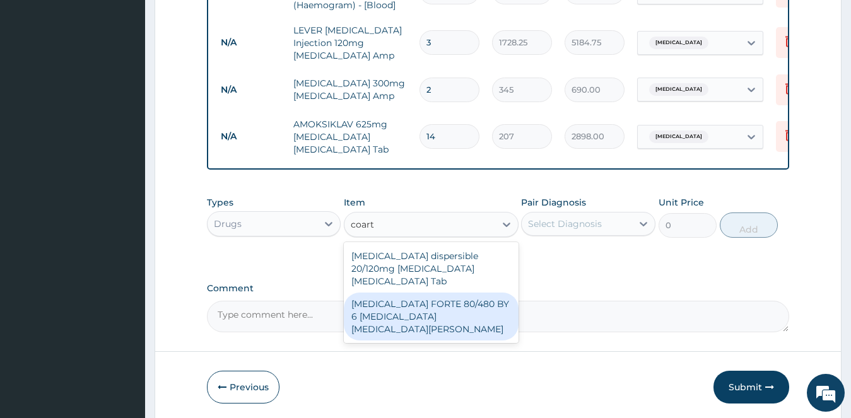
click at [425, 303] on div "[MEDICAL_DATA] FORTE 80/480 BY 6 [MEDICAL_DATA] [MEDICAL_DATA][PERSON_NAME]" at bounding box center [431, 317] width 175 height 48
type input "4830"
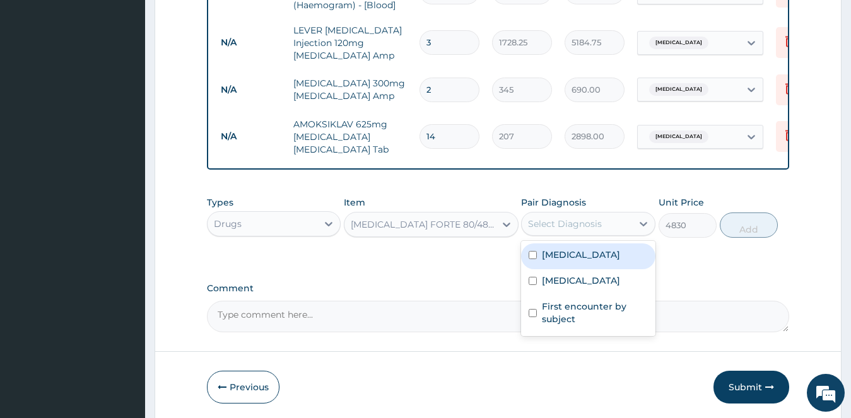
drag, startPoint x: 580, startPoint y: 228, endPoint x: 574, endPoint y: 257, distance: 29.6
click at [578, 234] on div "Select Diagnosis" at bounding box center [576, 224] width 110 height 20
click at [572, 267] on div "[MEDICAL_DATA]" at bounding box center [588, 256] width 134 height 26
checkbox input "true"
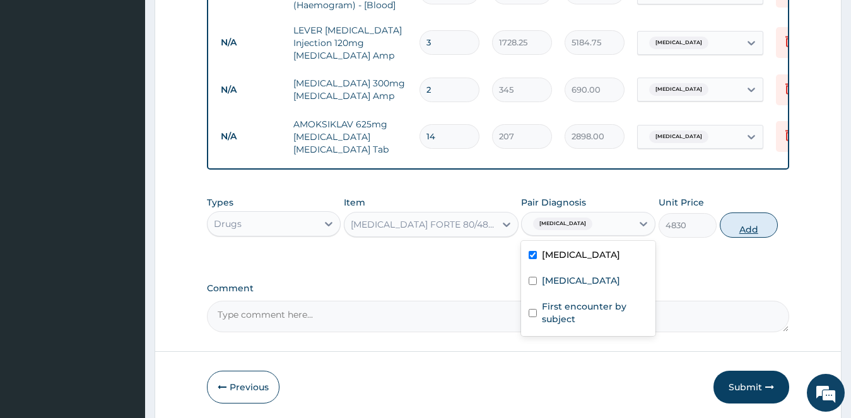
click at [740, 231] on button "Add" at bounding box center [748, 224] width 58 height 25
type input "0"
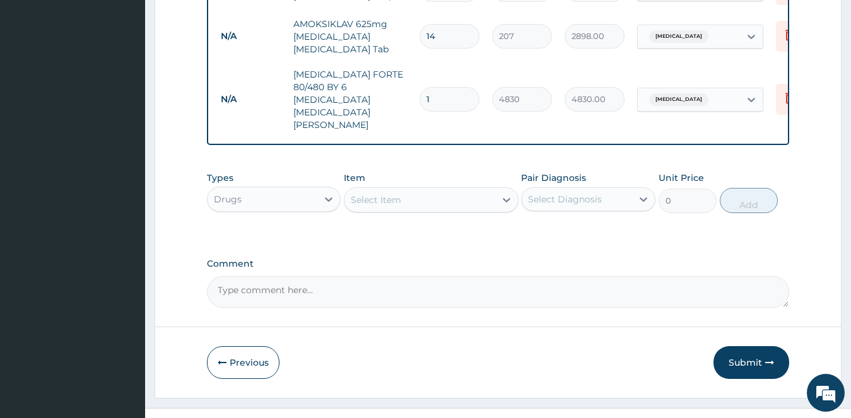
scroll to position [781, 0]
click at [725, 346] on button "Submit" at bounding box center [751, 362] width 76 height 33
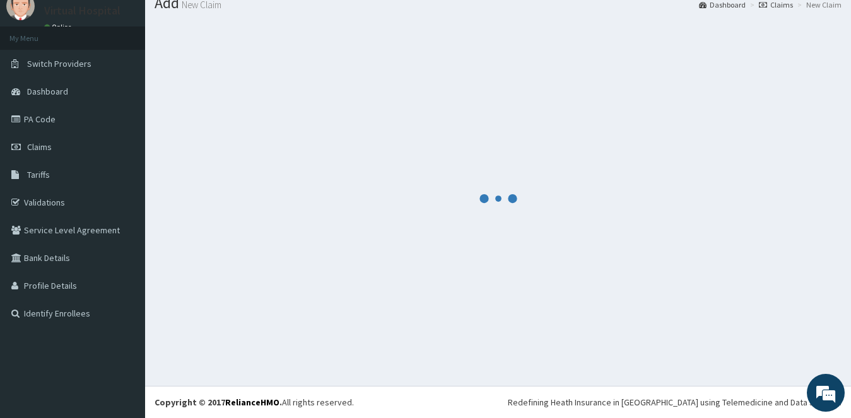
scroll to position [46, 0]
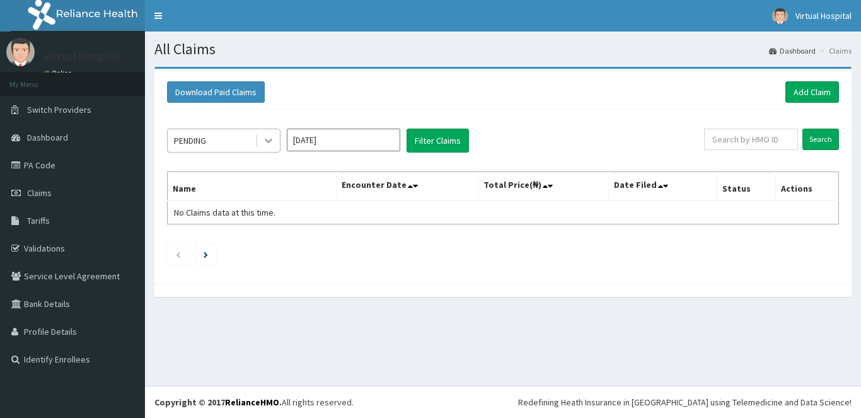
click at [269, 136] on icon at bounding box center [268, 140] width 13 height 13
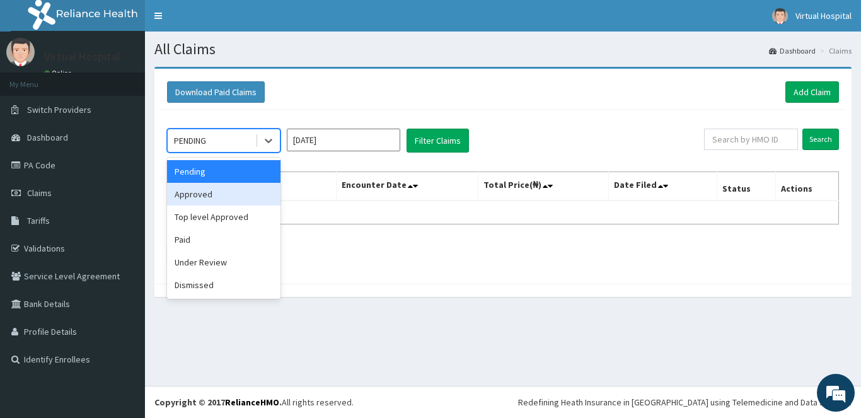
click at [204, 190] on div "Approved" at bounding box center [223, 194] width 113 height 23
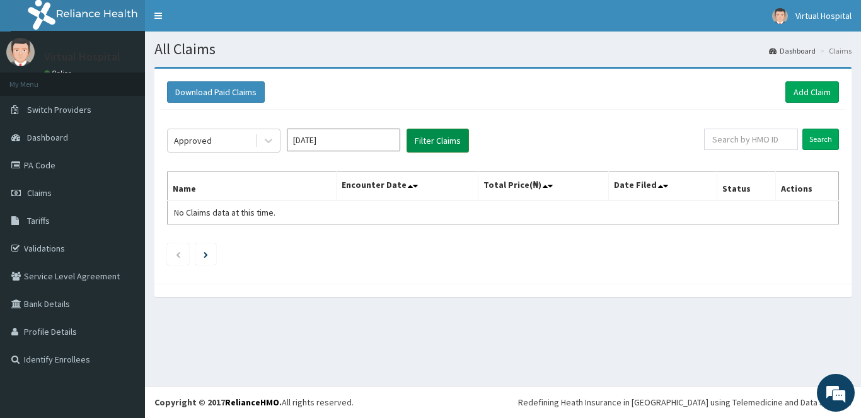
click at [460, 138] on button "Filter Claims" at bounding box center [438, 141] width 62 height 24
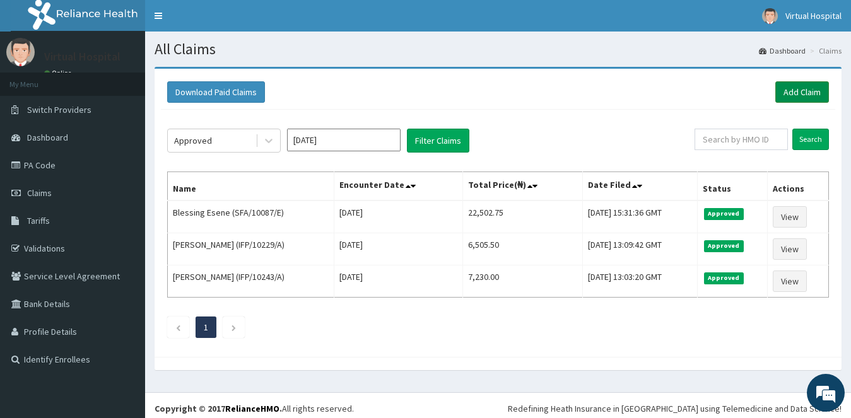
click at [804, 94] on link "Add Claim" at bounding box center [802, 91] width 54 height 21
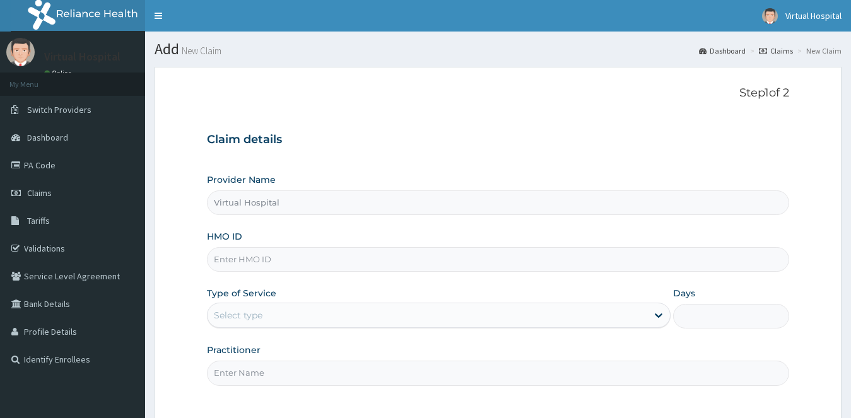
type input "Virtual Hospital"
type input "SFA/10087/C"
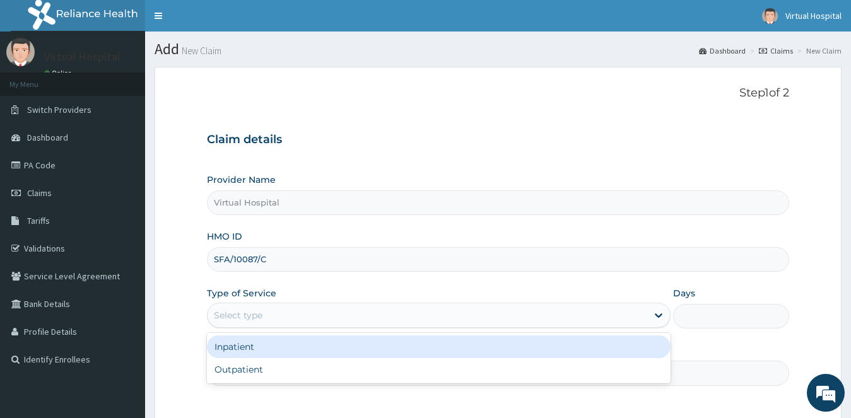
drag, startPoint x: 262, startPoint y: 315, endPoint x: 281, endPoint y: 337, distance: 28.7
click at [273, 326] on div "Select type" at bounding box center [439, 315] width 464 height 25
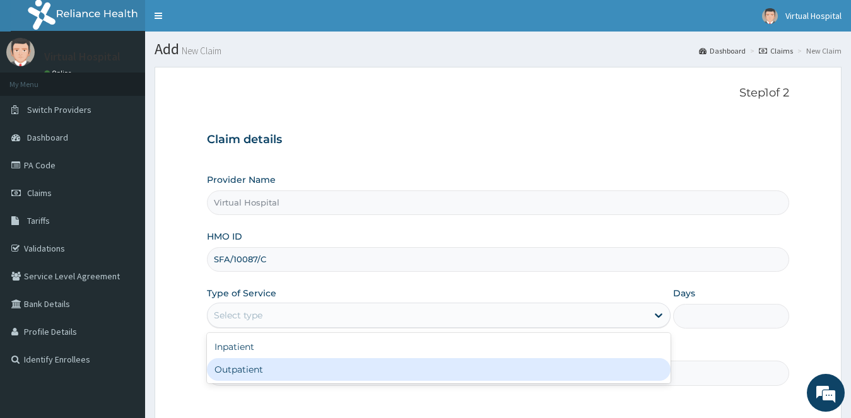
drag, startPoint x: 277, startPoint y: 360, endPoint x: 299, endPoint y: 321, distance: 44.9
click at [276, 360] on div "Outpatient" at bounding box center [439, 369] width 464 height 23
type input "1"
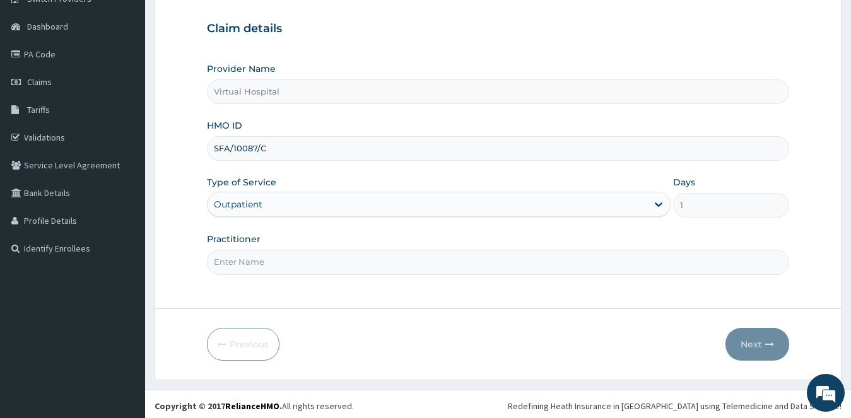
scroll to position [115, 0]
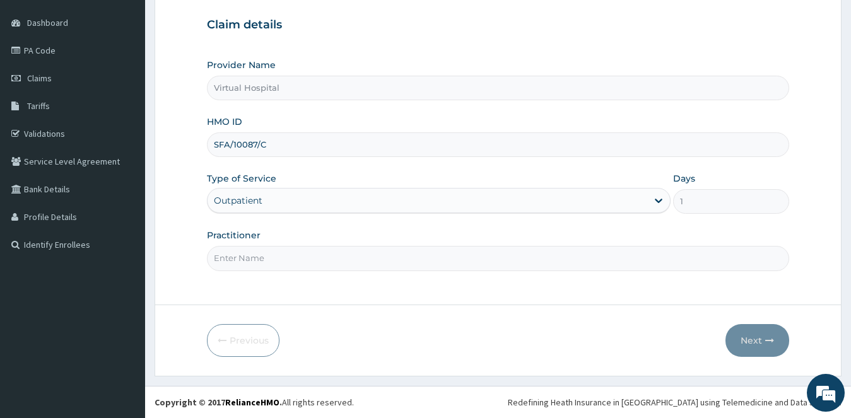
click at [279, 260] on input "Practitioner" at bounding box center [498, 258] width 583 height 25
type input "dr [PERSON_NAME]"
click at [747, 335] on button "Next" at bounding box center [757, 340] width 64 height 33
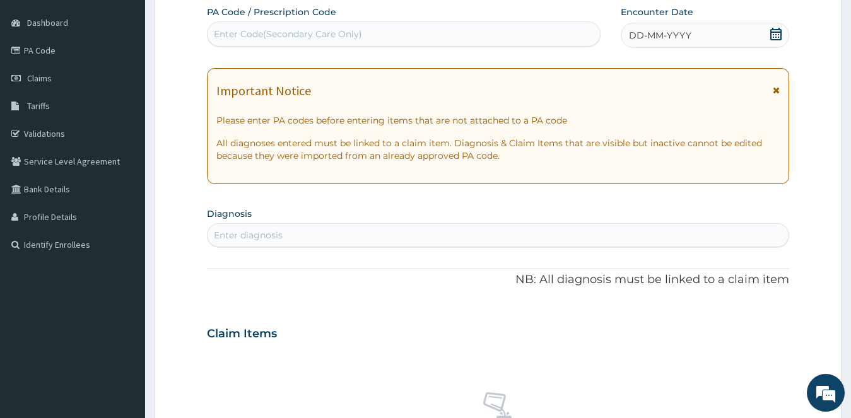
click at [774, 33] on icon at bounding box center [775, 34] width 13 height 13
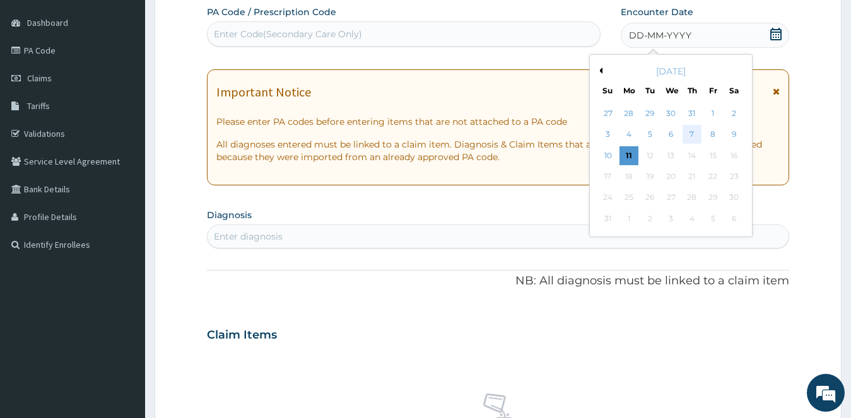
click at [694, 134] on div "7" at bounding box center [691, 134] width 19 height 19
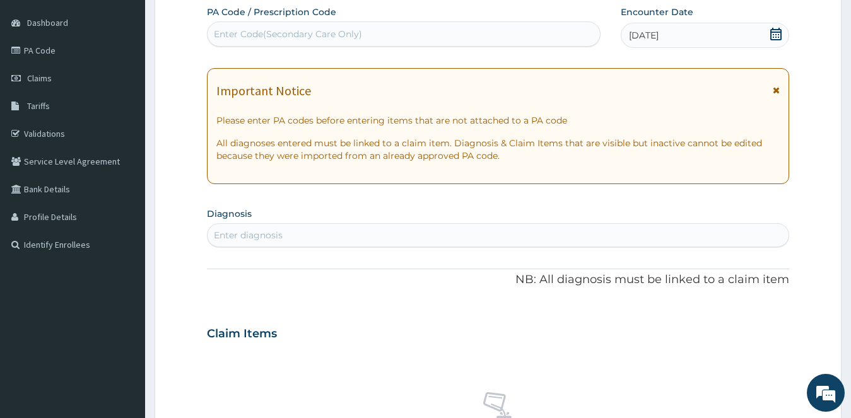
click at [259, 238] on div "Enter diagnosis" at bounding box center [248, 235] width 69 height 13
type input "[MEDICAL_DATA]"
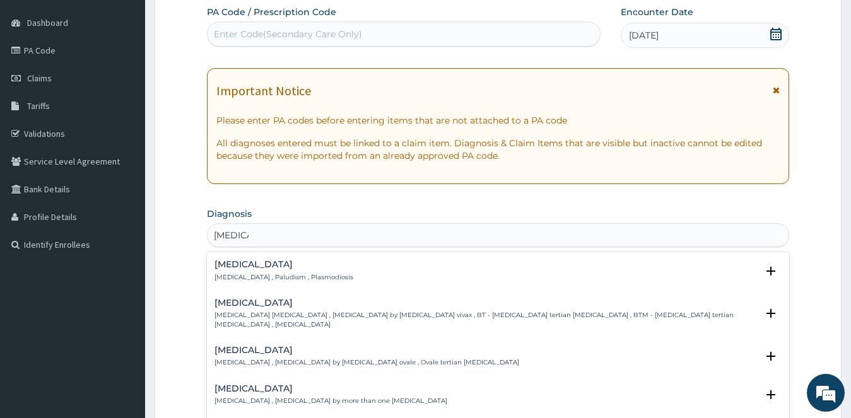
click at [235, 268] on h4 "[MEDICAL_DATA]" at bounding box center [283, 264] width 139 height 9
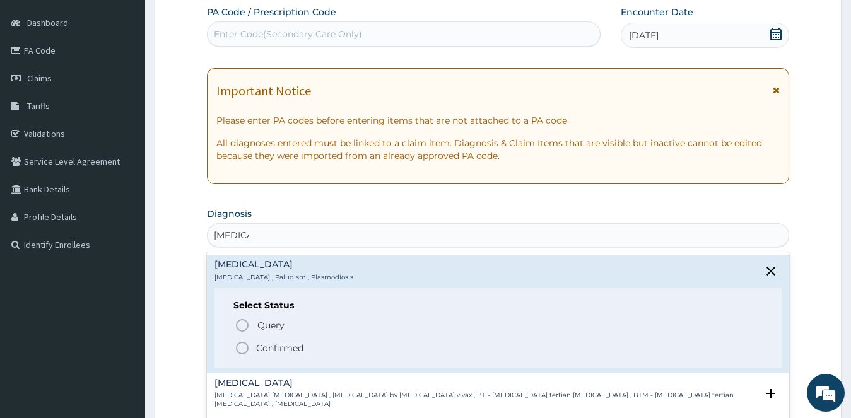
click at [240, 343] on icon "status option filled" at bounding box center [242, 347] width 15 height 15
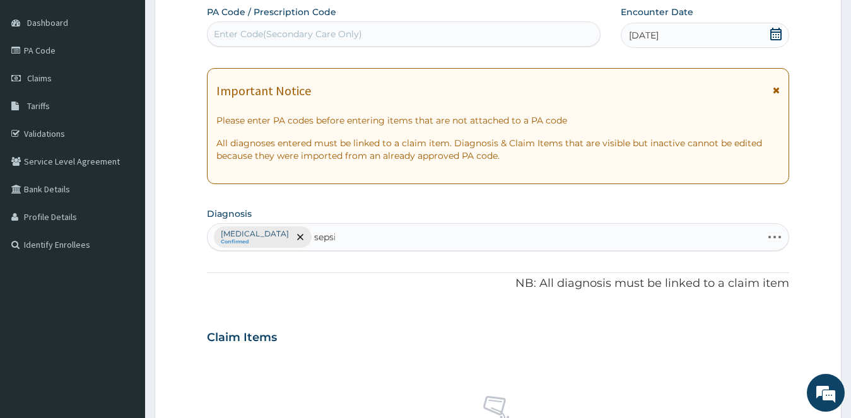
type input "[MEDICAL_DATA]"
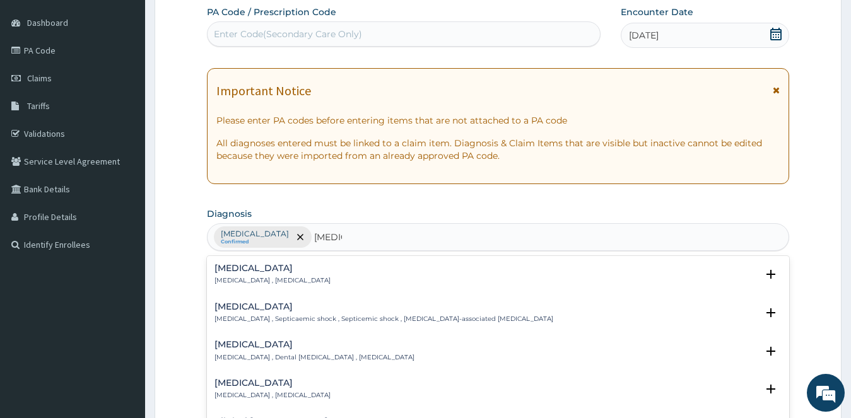
click at [240, 272] on h4 "[MEDICAL_DATA]" at bounding box center [272, 268] width 116 height 9
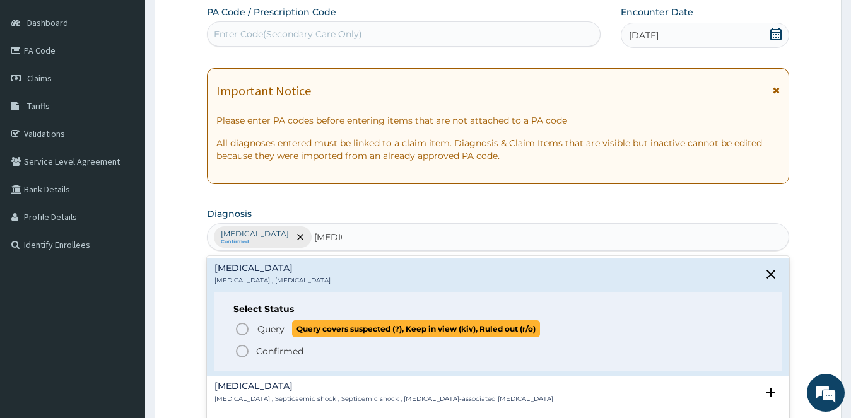
click at [241, 328] on icon "status option query" at bounding box center [242, 329] width 15 height 15
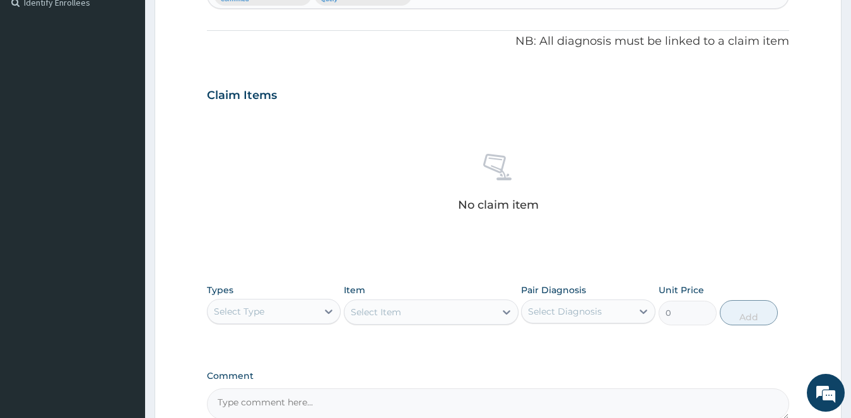
scroll to position [367, 0]
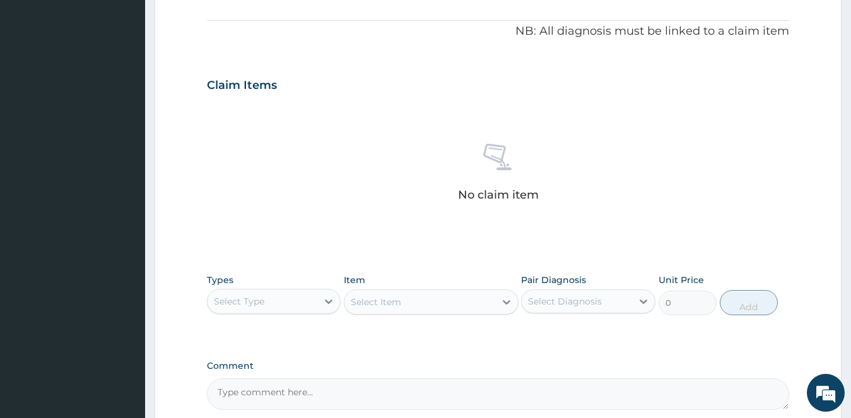
click at [293, 313] on div "Select Type" at bounding box center [274, 301] width 134 height 25
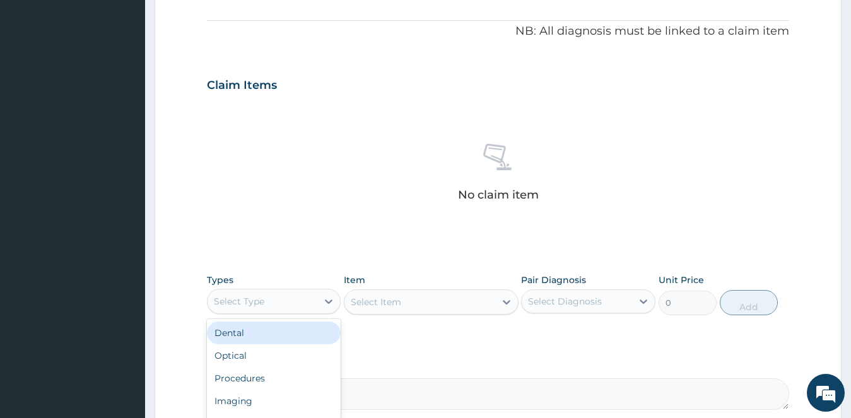
scroll to position [491, 0]
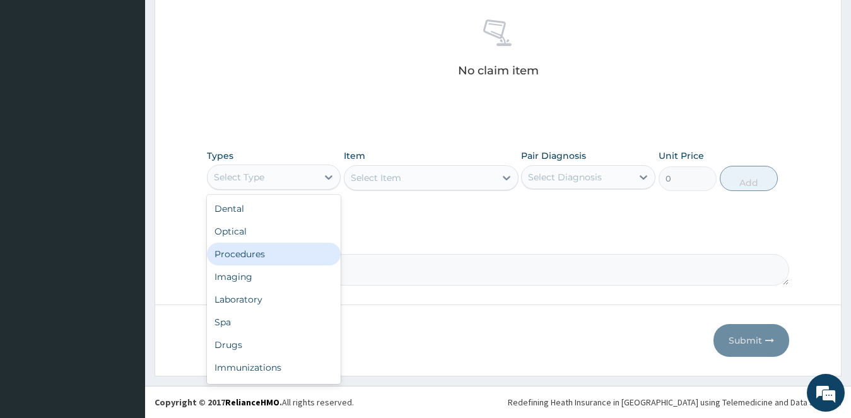
click at [264, 253] on div "Procedures" at bounding box center [274, 254] width 134 height 23
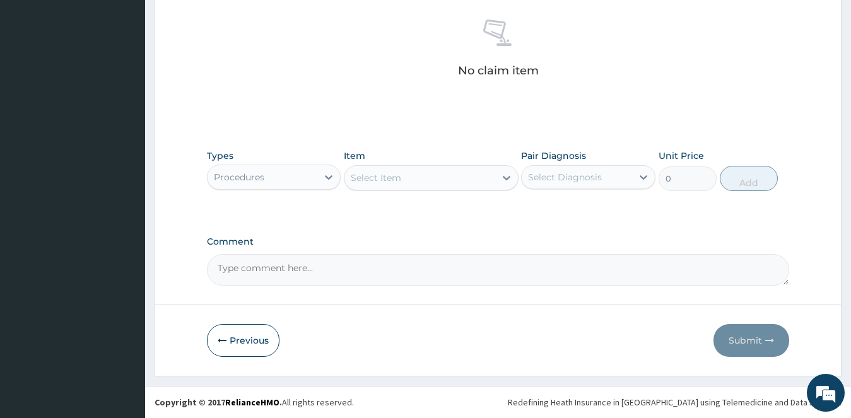
click at [458, 174] on div "Select Item" at bounding box center [419, 178] width 151 height 20
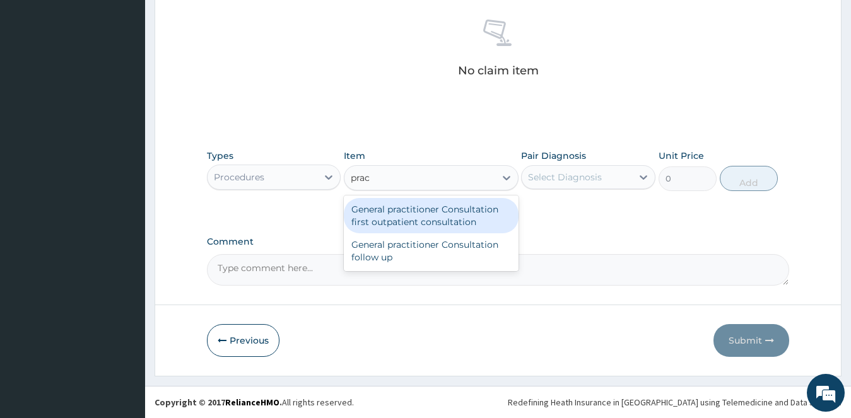
type input "pract"
drag, startPoint x: 434, startPoint y: 215, endPoint x: 586, endPoint y: 185, distance: 154.9
click at [435, 215] on div "General practitioner Consultation first outpatient consultation" at bounding box center [431, 215] width 175 height 35
type input "2400"
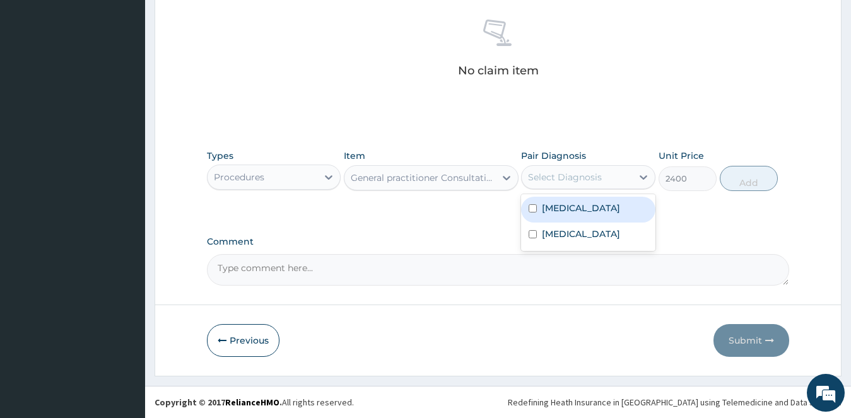
click at [601, 171] on div "Select Diagnosis" at bounding box center [565, 177] width 74 height 13
click at [567, 203] on label "[MEDICAL_DATA]" at bounding box center [581, 208] width 78 height 13
checkbox input "true"
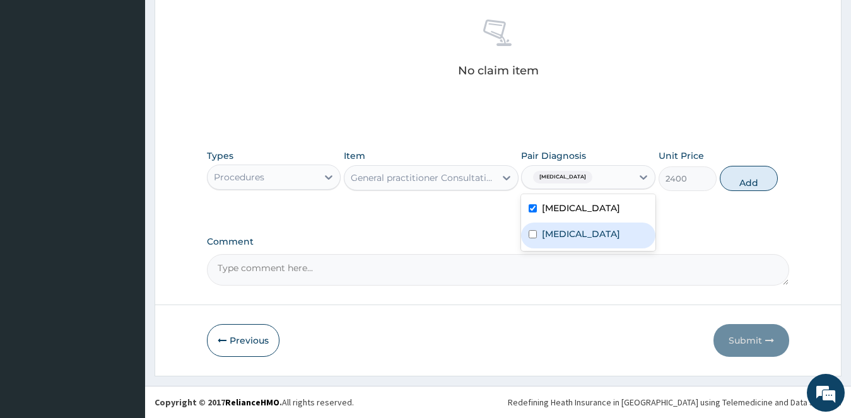
click at [567, 244] on div "[MEDICAL_DATA]" at bounding box center [588, 236] width 134 height 26
checkbox input "true"
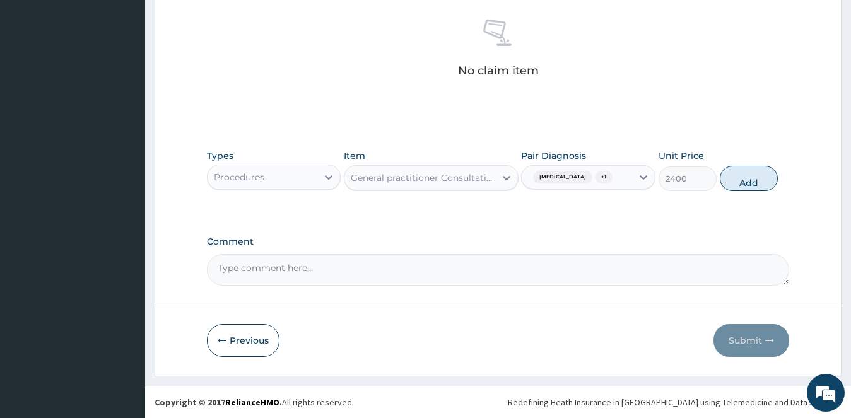
click at [745, 178] on button "Add" at bounding box center [748, 178] width 58 height 25
type input "0"
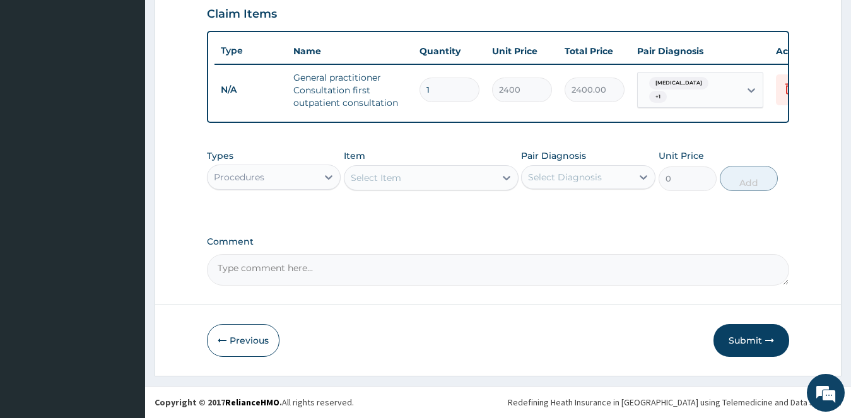
scroll to position [449, 0]
drag, startPoint x: 250, startPoint y: 171, endPoint x: 271, endPoint y: 189, distance: 27.7
click at [252, 171] on div "Procedures" at bounding box center [239, 177] width 50 height 13
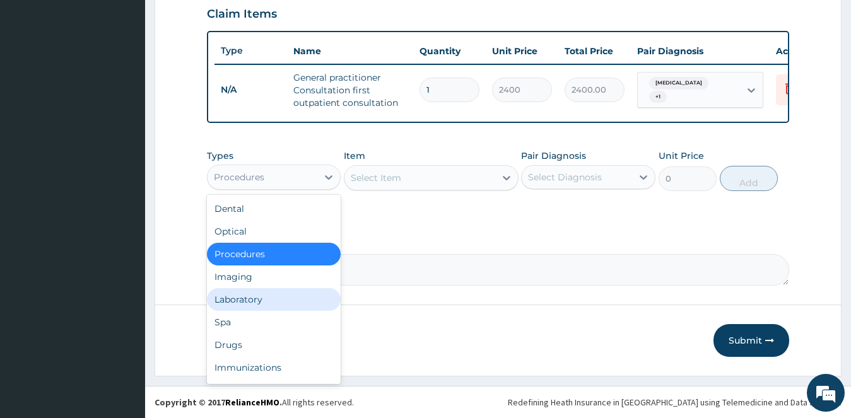
click at [261, 296] on div "Laboratory" at bounding box center [274, 299] width 134 height 23
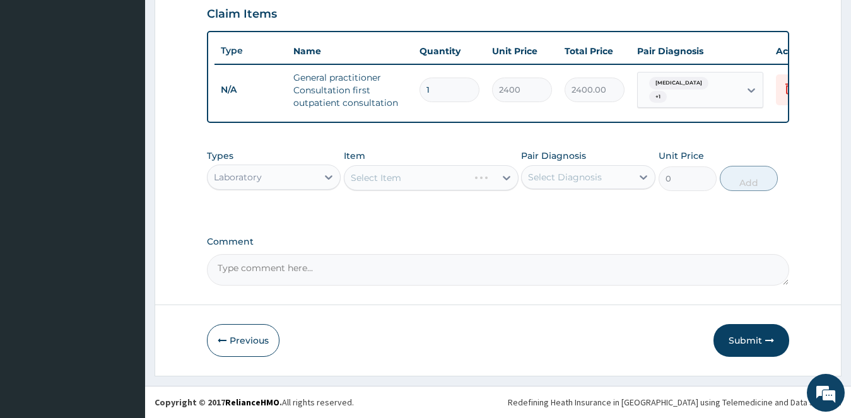
click at [564, 174] on div "Select Diagnosis" at bounding box center [565, 177] width 74 height 13
click at [573, 212] on label "[MEDICAL_DATA]" at bounding box center [581, 208] width 78 height 13
checkbox input "true"
click at [482, 182] on div "Select Item" at bounding box center [419, 178] width 151 height 20
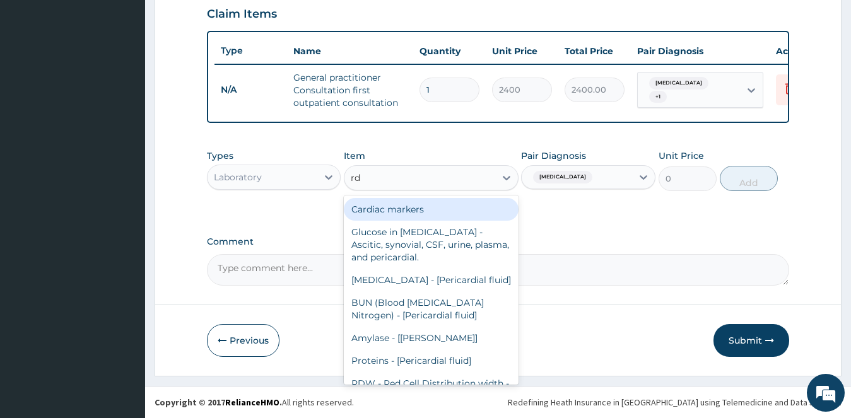
type input "rdt"
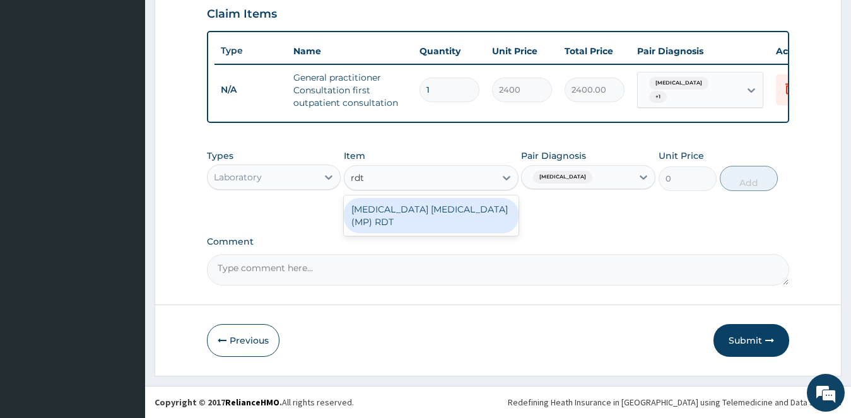
click at [497, 207] on div "[MEDICAL_DATA] [MEDICAL_DATA] (MP) RDT" at bounding box center [431, 215] width 175 height 35
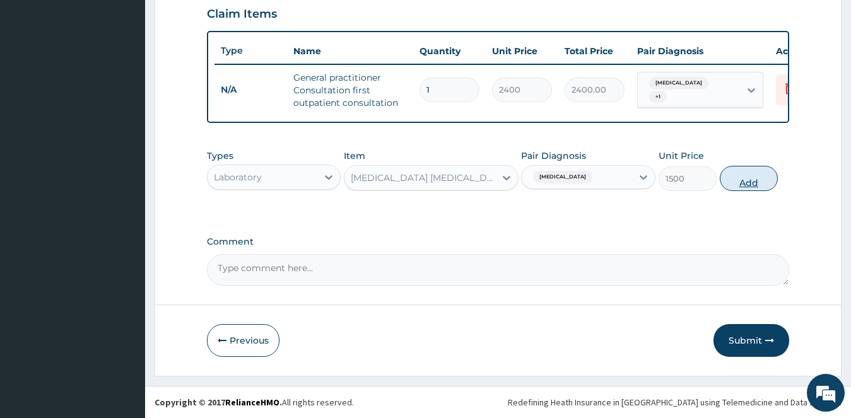
click at [752, 176] on button "Add" at bounding box center [748, 178] width 58 height 25
type input "0"
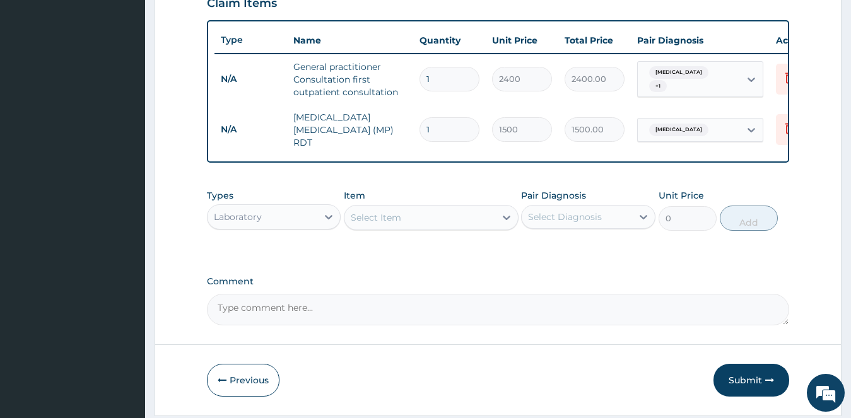
click at [458, 219] on div "Select Item" at bounding box center [419, 217] width 151 height 20
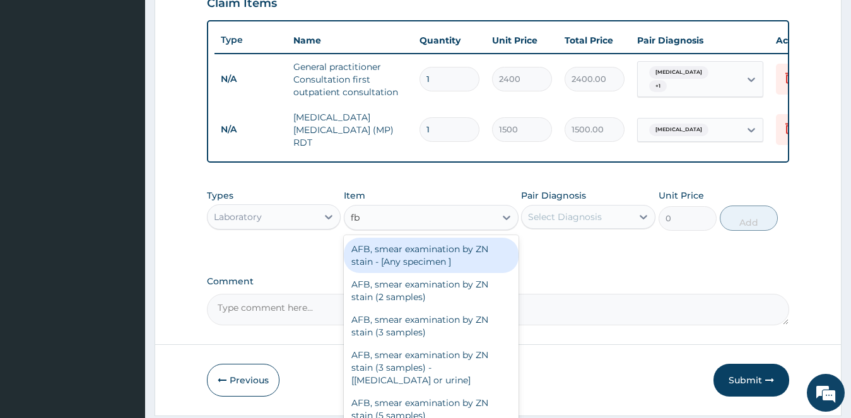
type input "fbc"
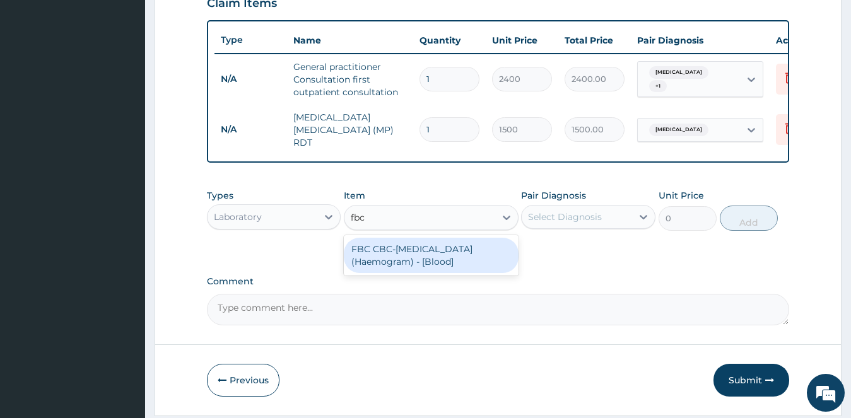
click at [455, 257] on div "FBC CBC-[MEDICAL_DATA] (Haemogram) - [Blood]" at bounding box center [431, 255] width 175 height 35
type input "3000"
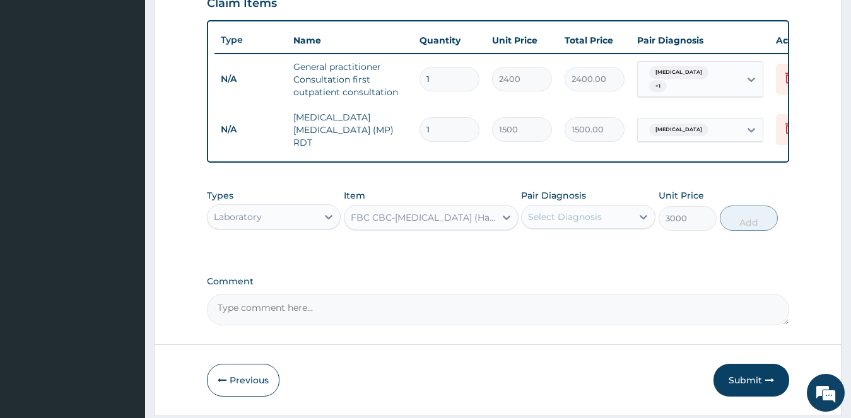
click at [569, 223] on div "Select Diagnosis" at bounding box center [565, 217] width 74 height 13
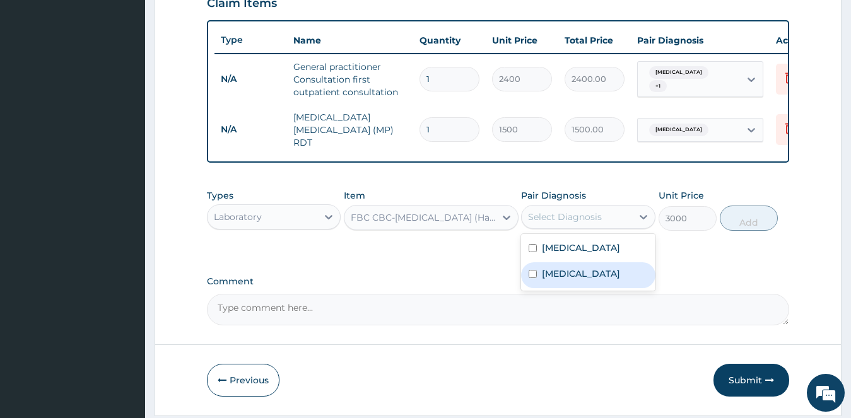
click at [566, 272] on label "[MEDICAL_DATA]" at bounding box center [581, 273] width 78 height 13
checkbox input "true"
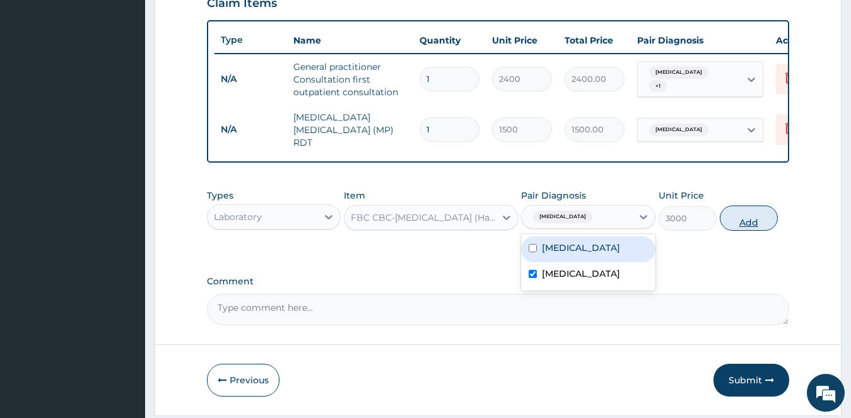
click at [739, 224] on button "Add" at bounding box center [748, 218] width 58 height 25
type input "0"
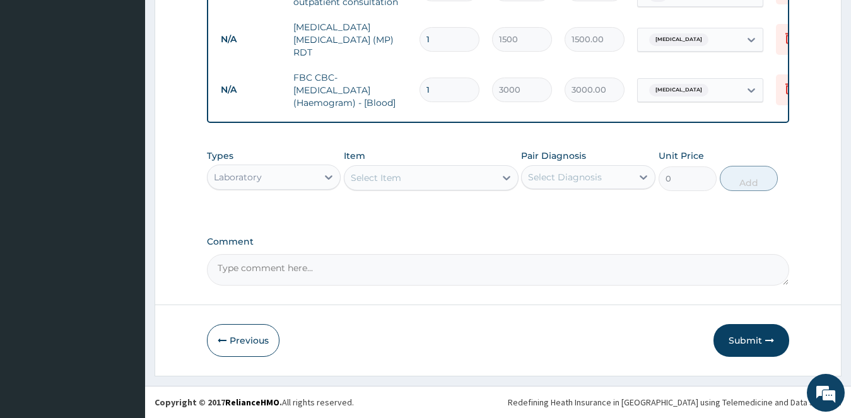
scroll to position [543, 0]
click at [313, 177] on div "Laboratory" at bounding box center [262, 177] width 110 height 20
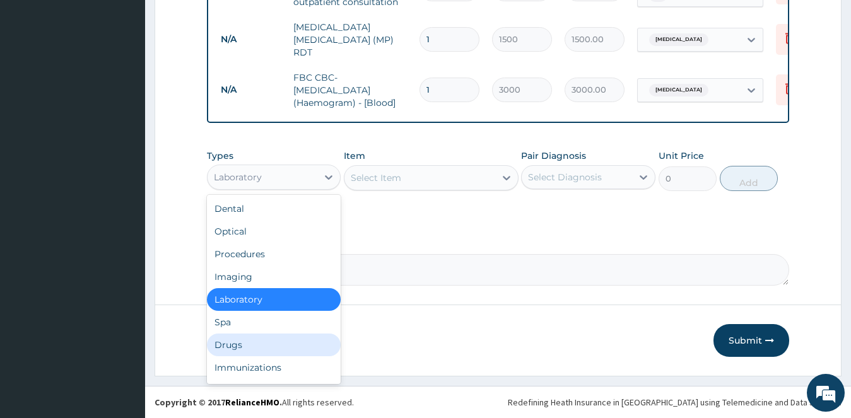
click at [260, 342] on div "Drugs" at bounding box center [274, 345] width 134 height 23
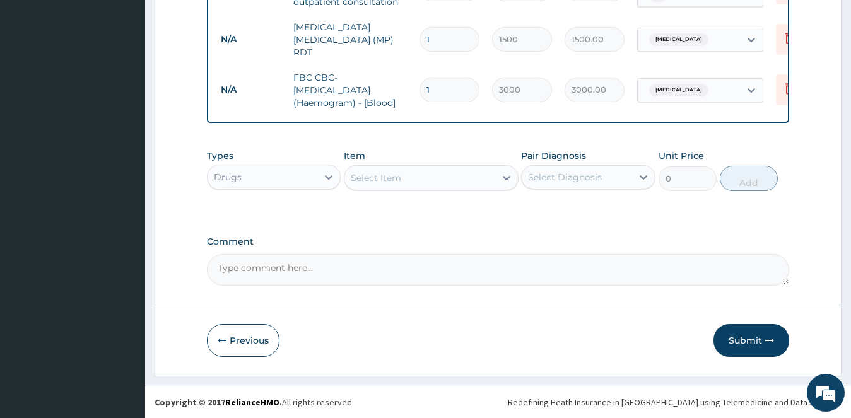
click at [491, 180] on div "Select Item" at bounding box center [419, 178] width 151 height 20
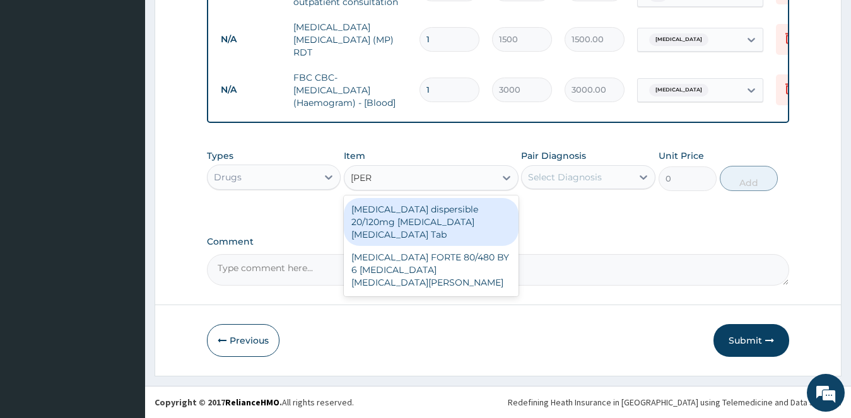
type input "coart"
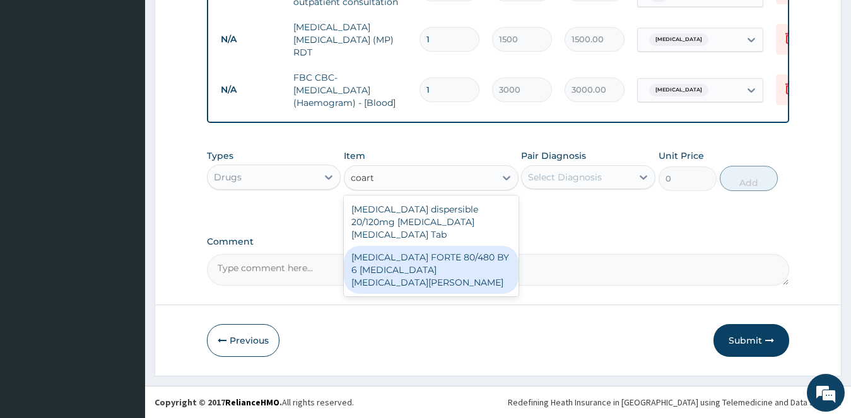
click at [414, 255] on div "[MEDICAL_DATA] FORTE 80/480 BY 6 [MEDICAL_DATA] [MEDICAL_DATA][PERSON_NAME]" at bounding box center [431, 270] width 175 height 48
type input "4830"
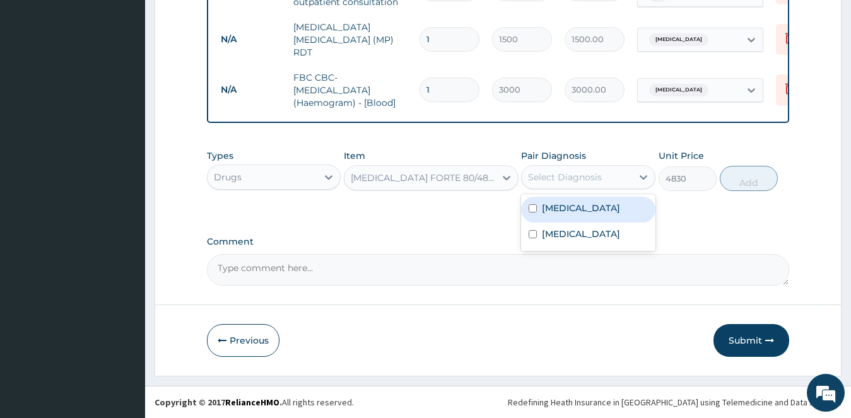
click at [571, 185] on div "Select Diagnosis" at bounding box center [576, 177] width 110 height 20
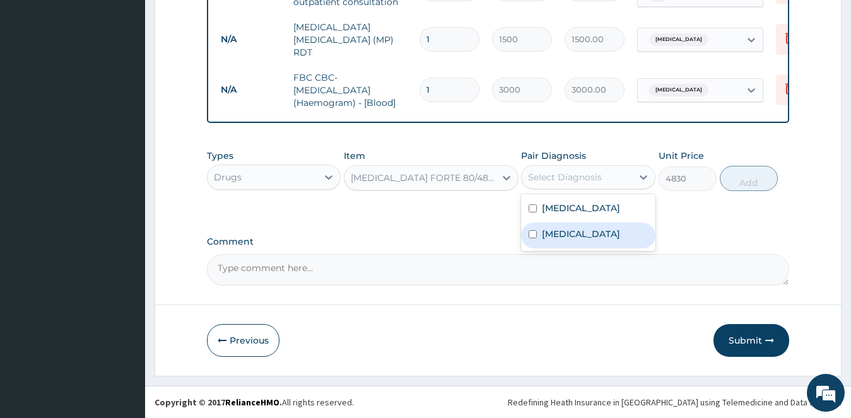
click at [559, 234] on label "[MEDICAL_DATA]" at bounding box center [581, 234] width 78 height 13
checkbox input "true"
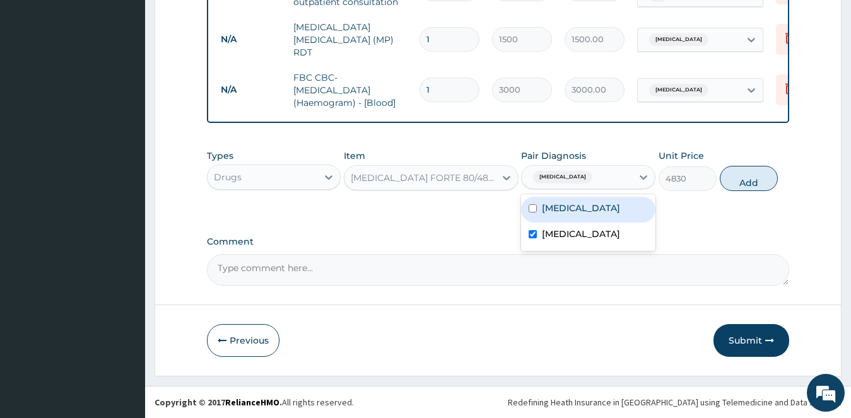
click at [567, 211] on label "[MEDICAL_DATA]" at bounding box center [581, 208] width 78 height 13
checkbox input "true"
click at [566, 241] on div "[MEDICAL_DATA]" at bounding box center [588, 236] width 134 height 26
checkbox input "false"
click at [757, 176] on button "Add" at bounding box center [748, 178] width 58 height 25
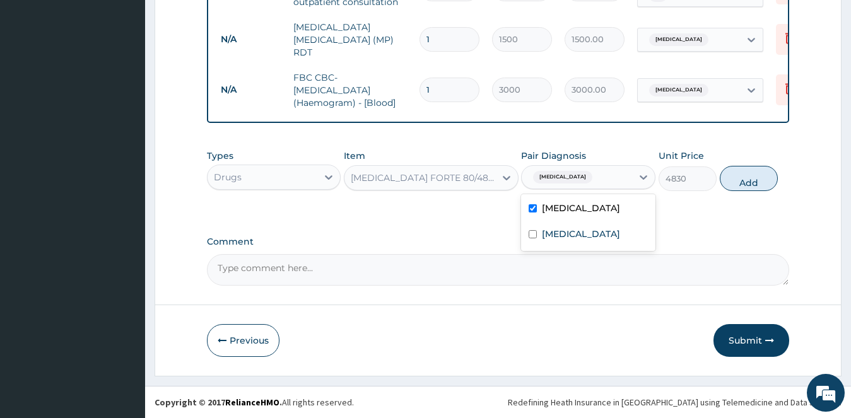
type input "0"
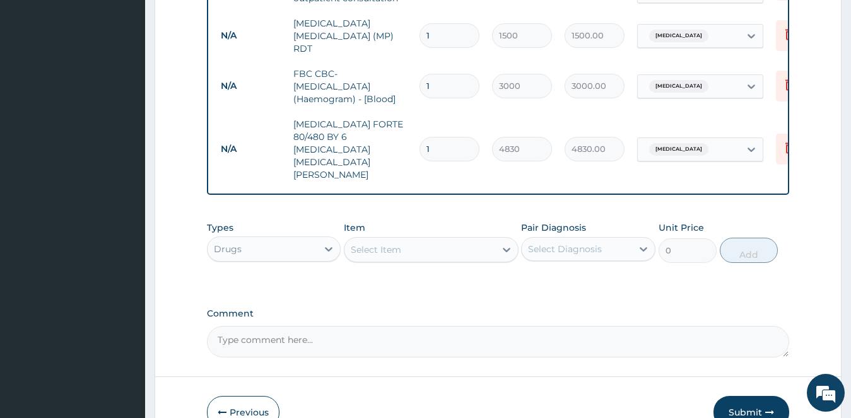
click at [415, 240] on div "Select Item" at bounding box center [419, 250] width 151 height 20
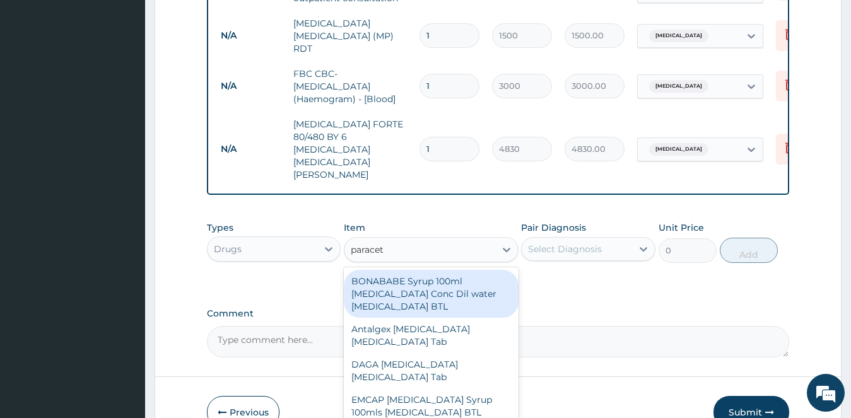
type input "paraceta"
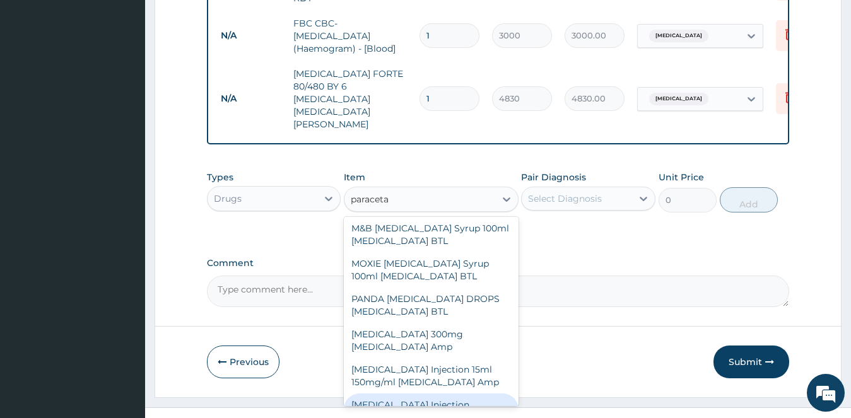
scroll to position [315, 0]
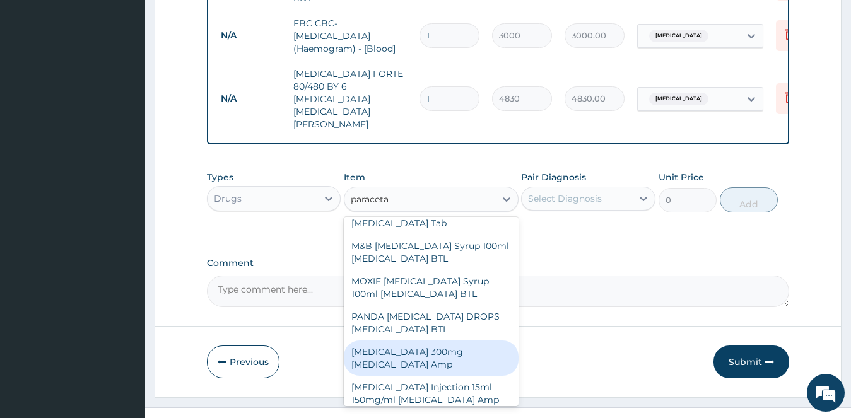
click at [442, 340] on div "[MEDICAL_DATA] 300mg [MEDICAL_DATA] Amp" at bounding box center [431, 357] width 175 height 35
type input "345"
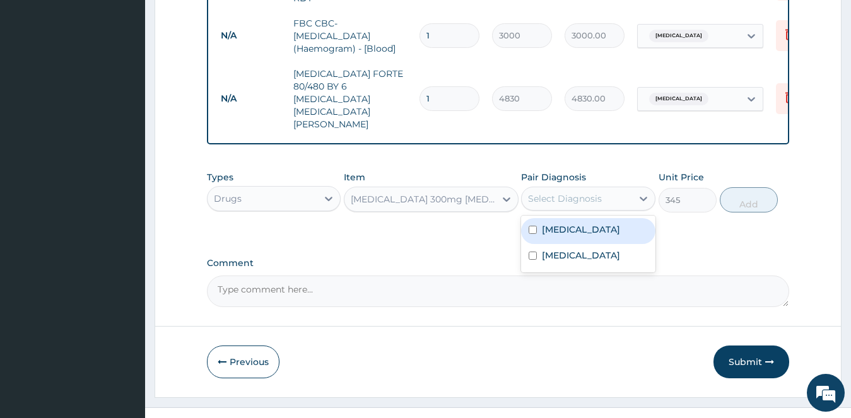
click at [604, 189] on div "Select Diagnosis" at bounding box center [576, 199] width 110 height 20
click at [586, 218] on div "[MEDICAL_DATA]" at bounding box center [588, 231] width 134 height 26
checkbox input "true"
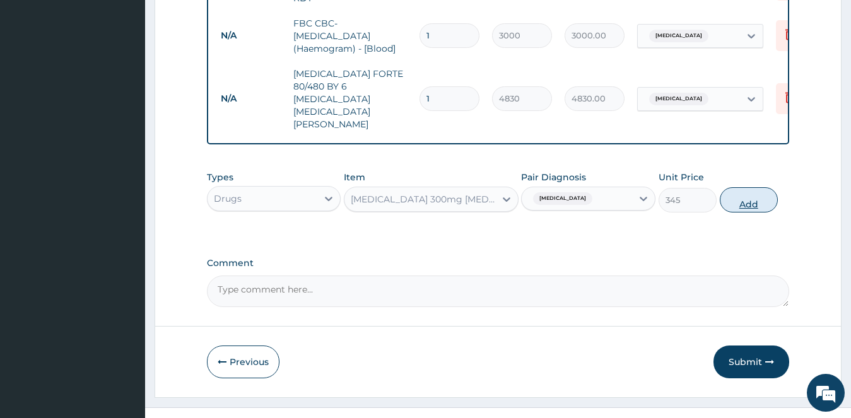
click at [750, 187] on button "Add" at bounding box center [748, 199] width 58 height 25
type input "0"
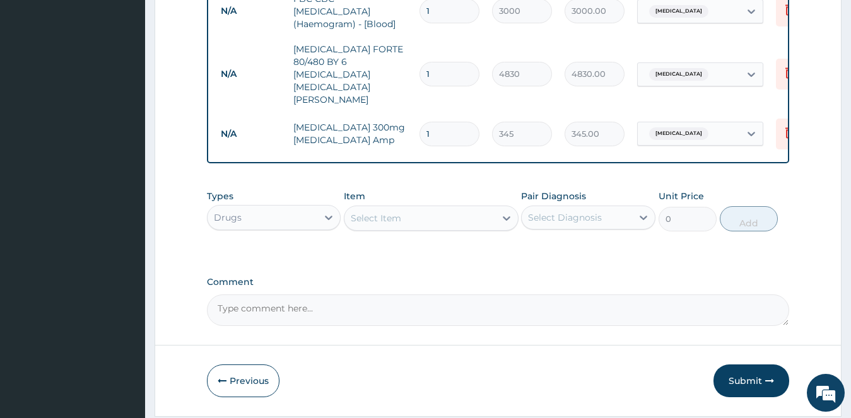
scroll to position [637, 0]
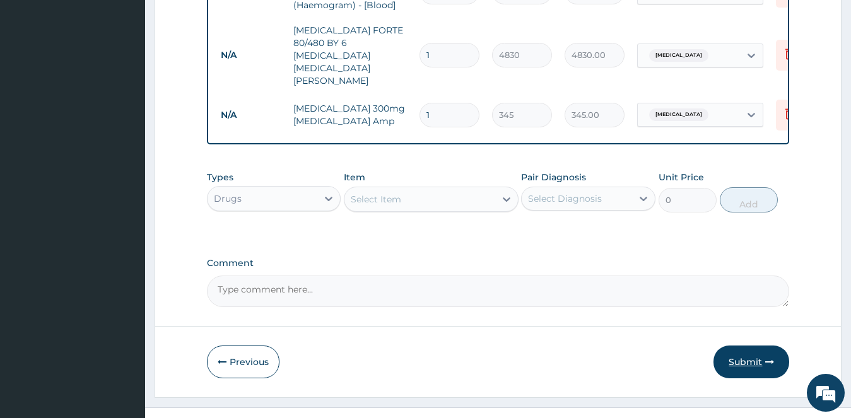
click at [744, 346] on button "Submit" at bounding box center [751, 362] width 76 height 33
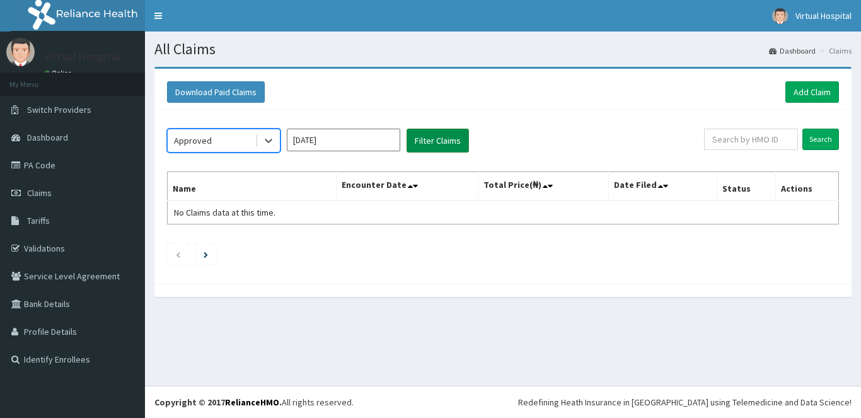
click at [436, 141] on button "Filter Claims" at bounding box center [438, 141] width 62 height 24
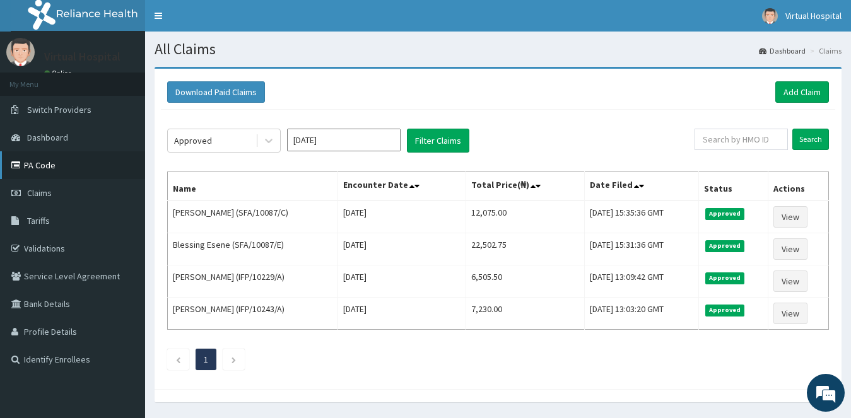
click at [68, 167] on link "PA Code" at bounding box center [72, 165] width 145 height 28
